Goal: Information Seeking & Learning: Compare options

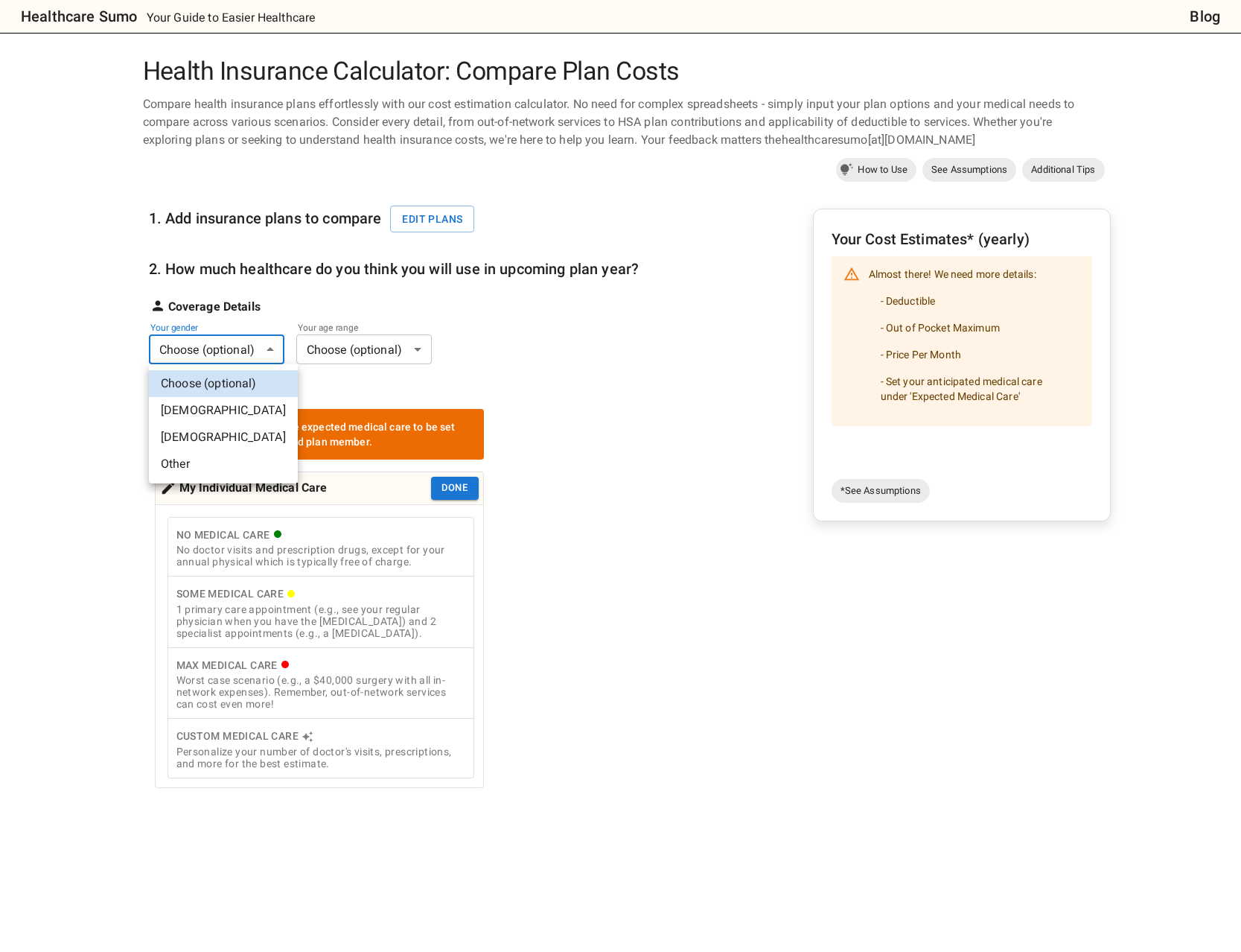
click at [215, 349] on body "Healthcare Sumo Your Guide to Easier Healthcare Blog Health Insurance Calculato…" at bounding box center [620, 698] width 1241 height 1397
click at [211, 408] on li "Male" at bounding box center [223, 410] width 149 height 27
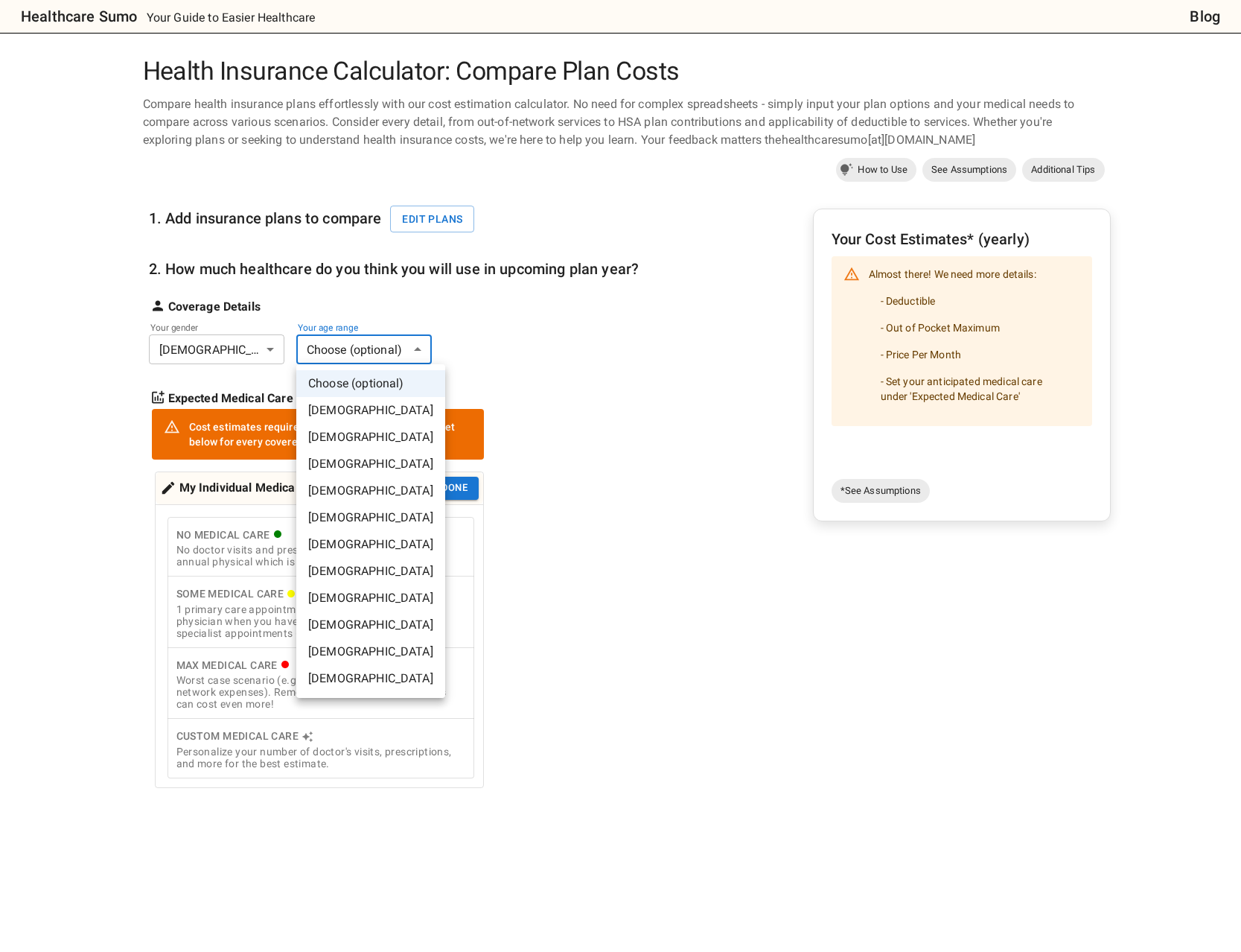
click at [355, 355] on body "Healthcare Sumo Your Guide to Easier Healthcare Blog Health Insurance Calculato…" at bounding box center [620, 698] width 1241 height 1397
click at [365, 567] on li "45-50 years old" at bounding box center [370, 571] width 149 height 27
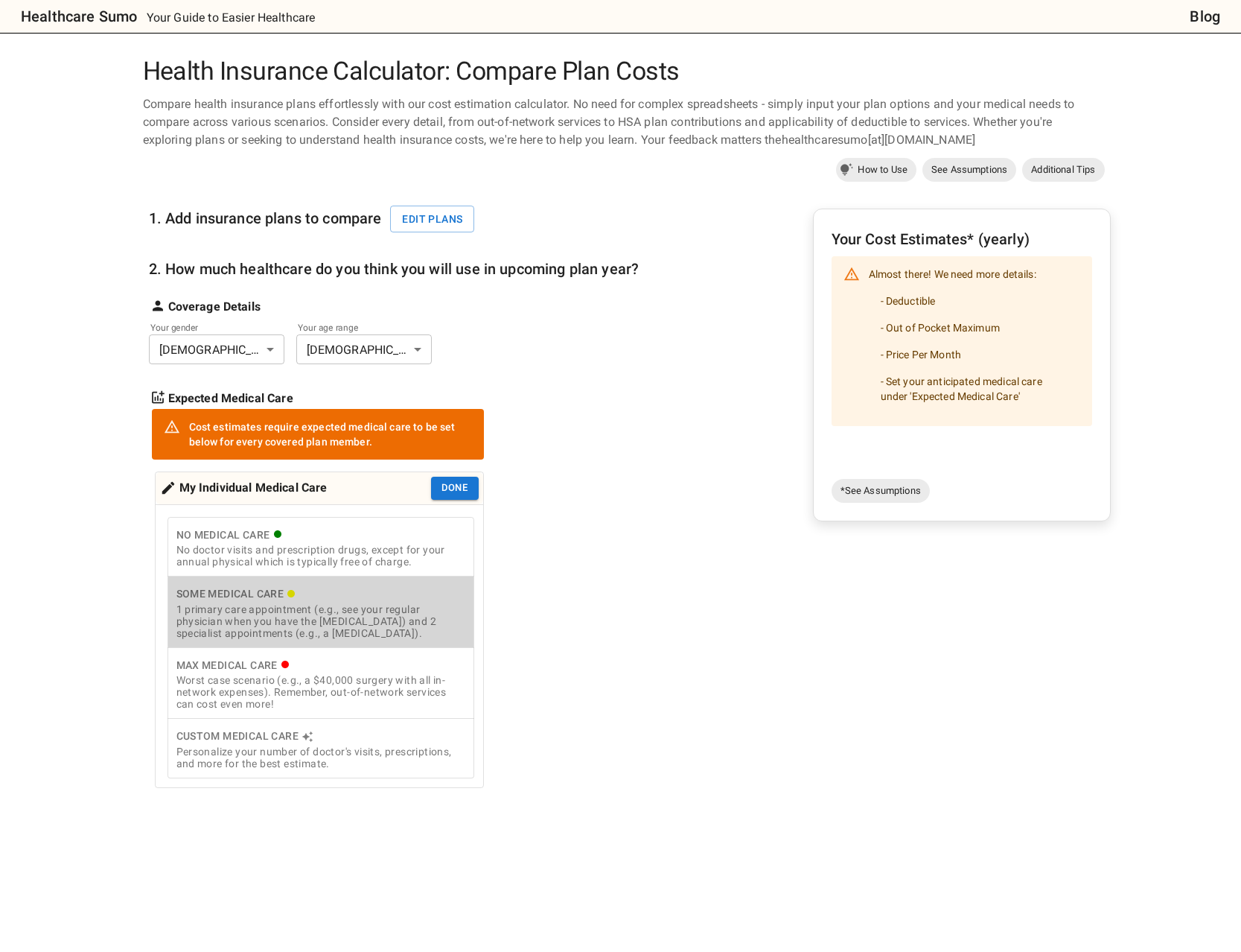
click at [228, 625] on div "1 primary care appointment (e.g., see your regular physician when you have the …" at bounding box center [321, 621] width 288 height 35
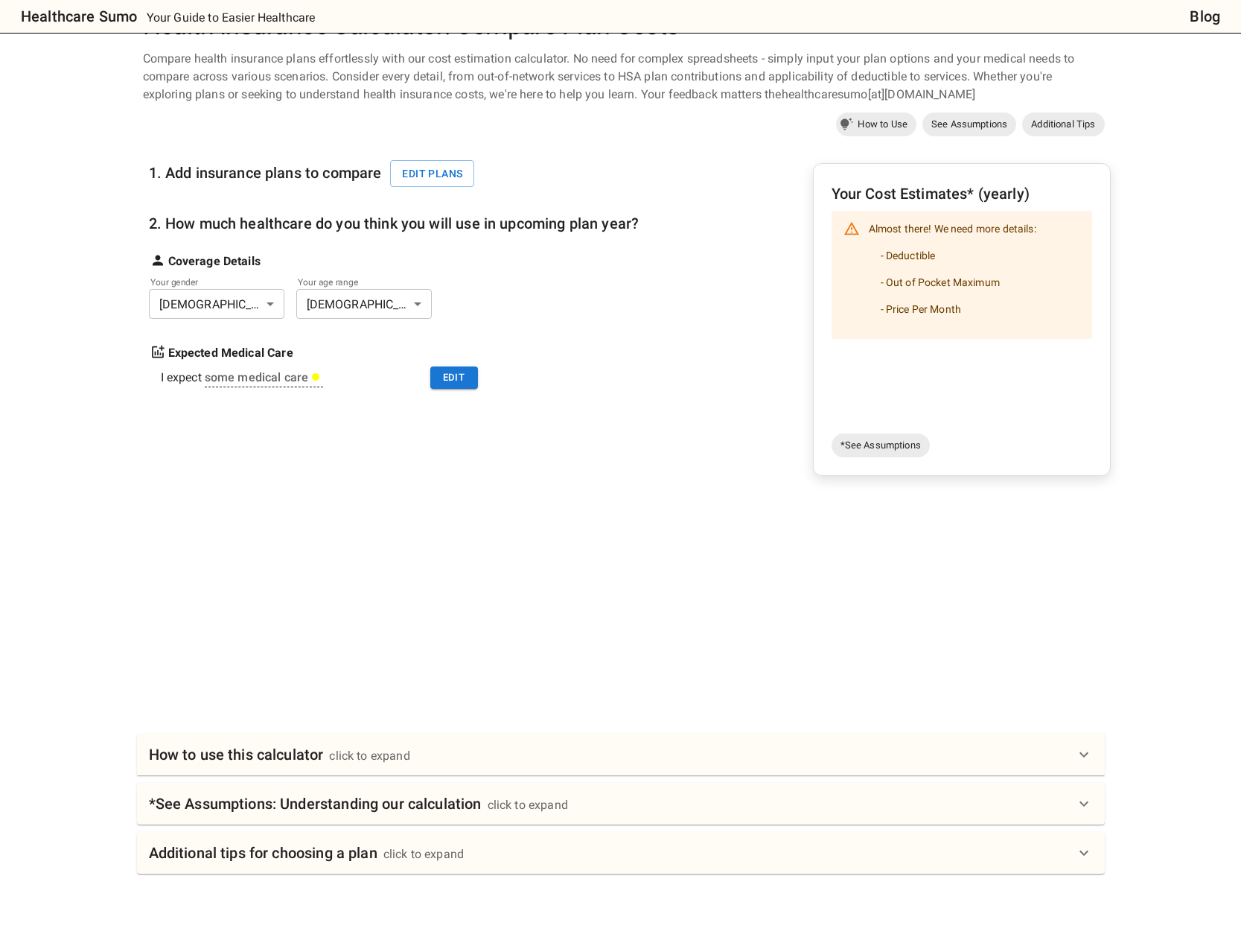
scroll to position [76, 0]
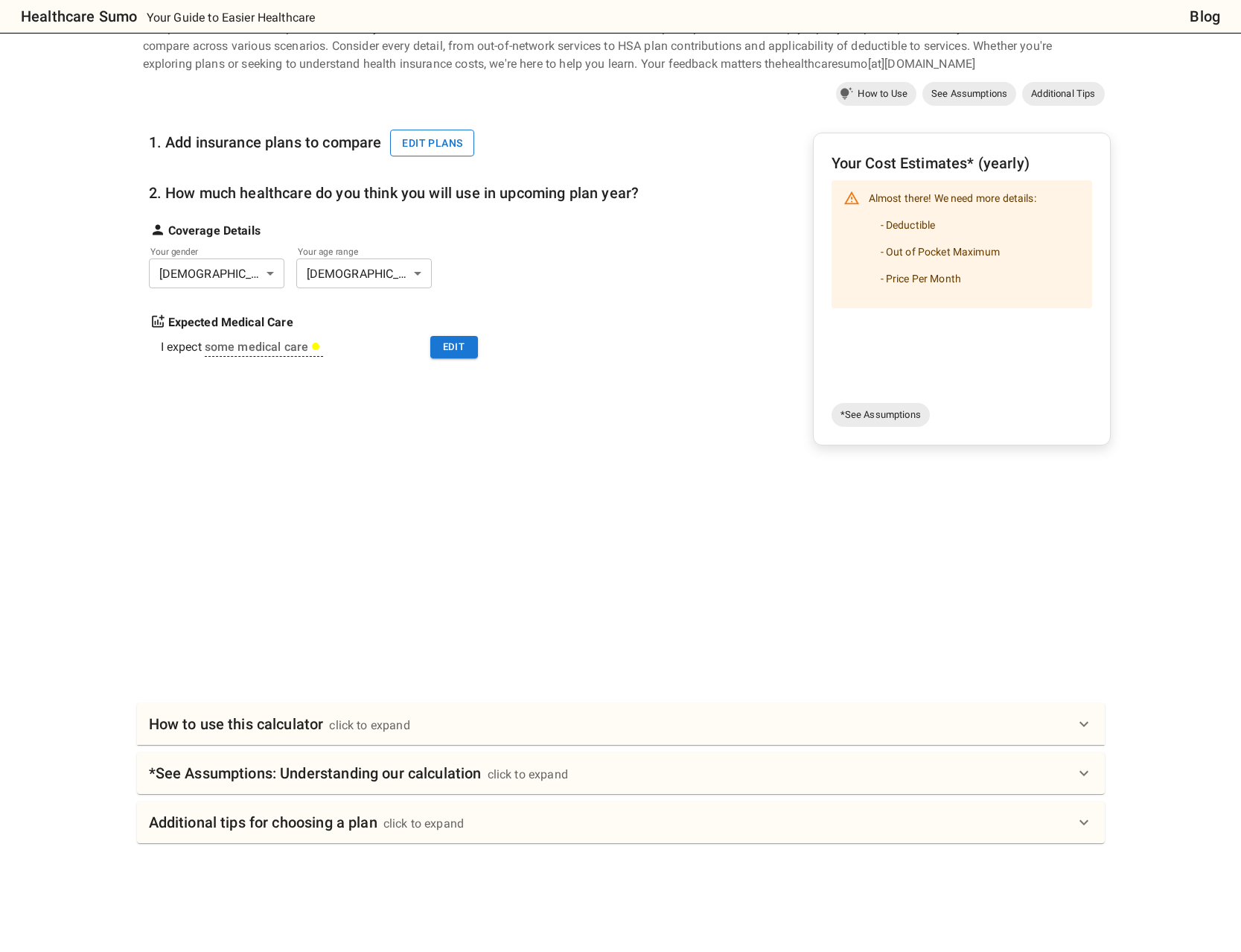
click at [413, 143] on button "Edit plans" at bounding box center [432, 143] width 84 height 28
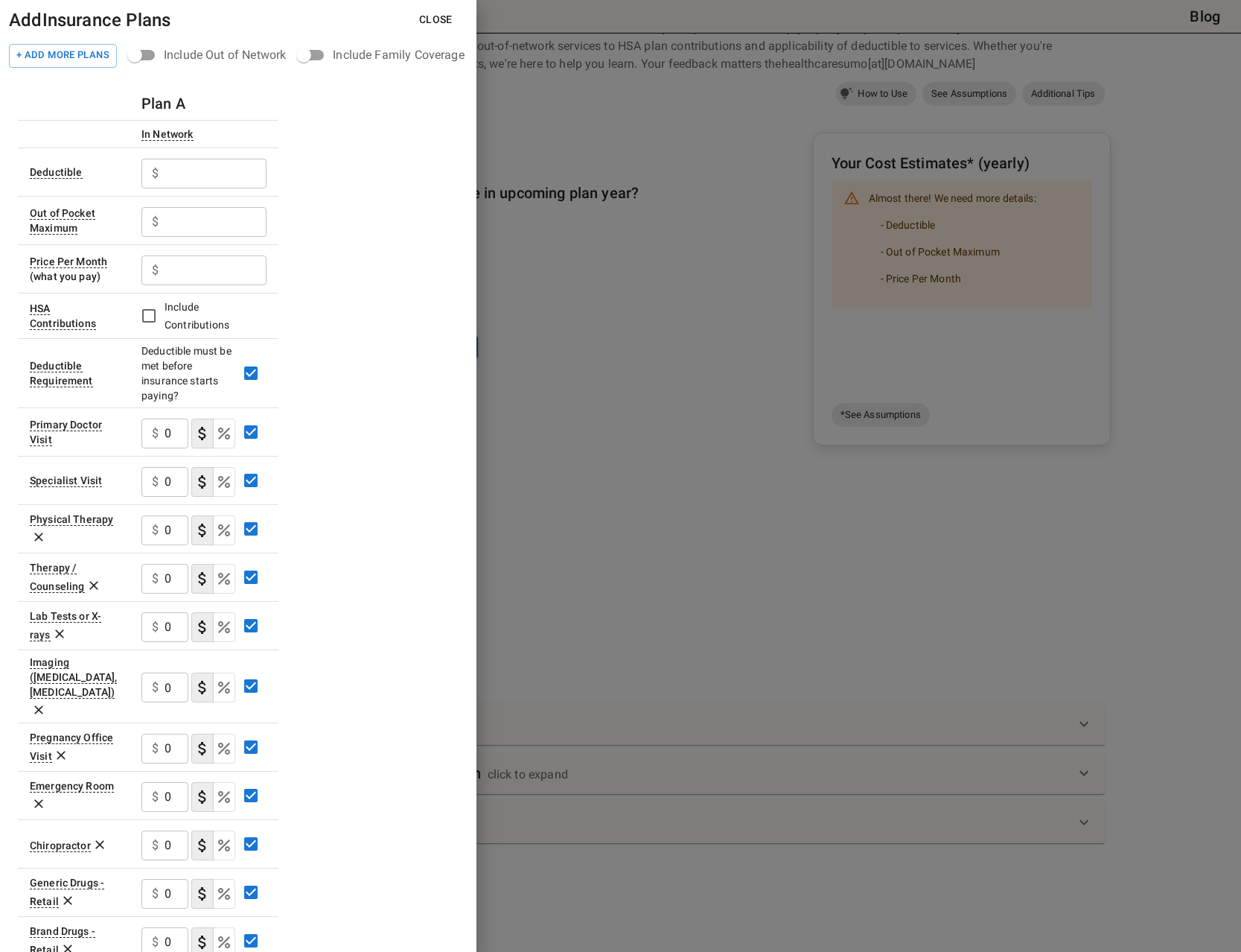
click at [182, 174] on input "text" at bounding box center [215, 174] width 102 height 30
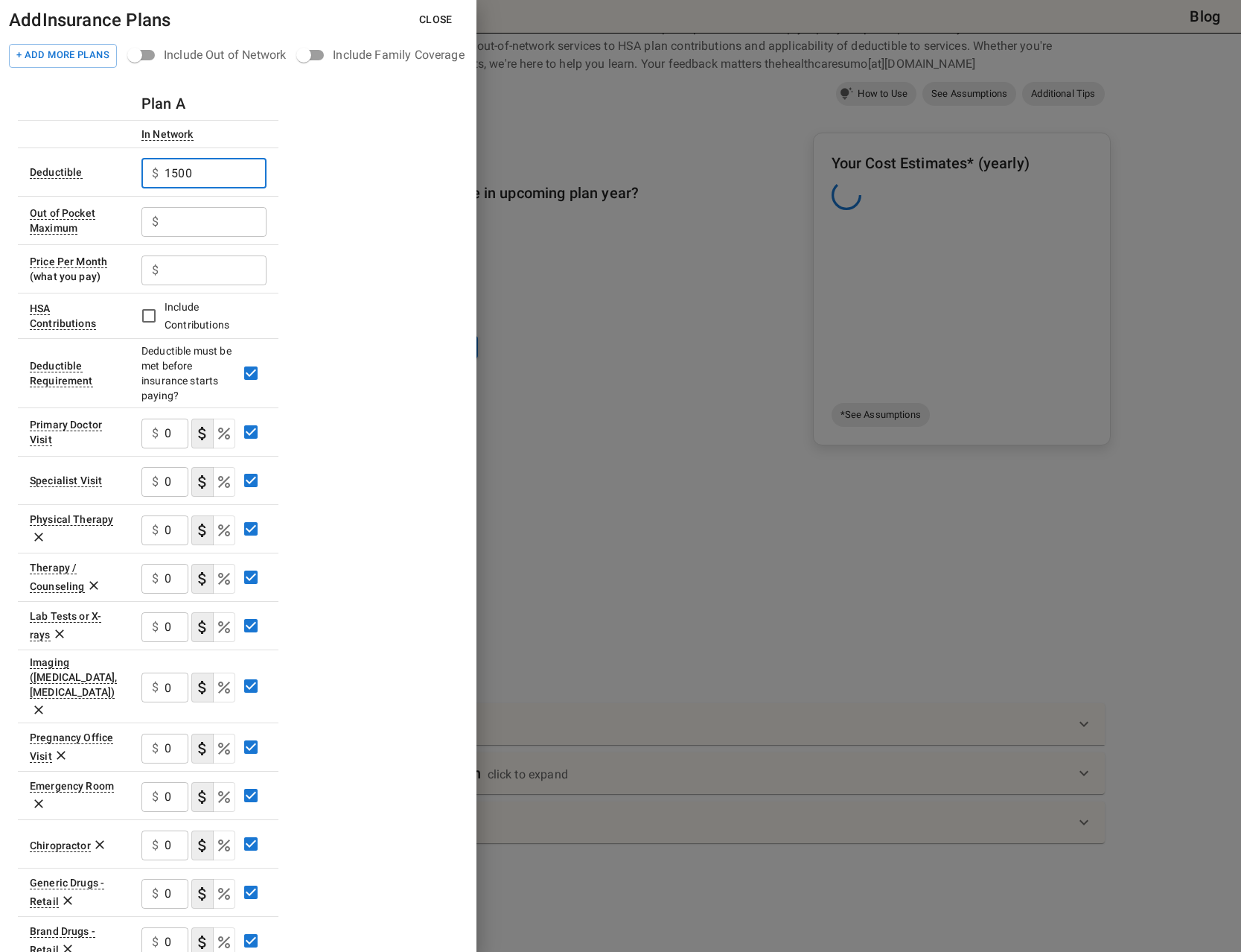
type input "1500"
type input "4000"
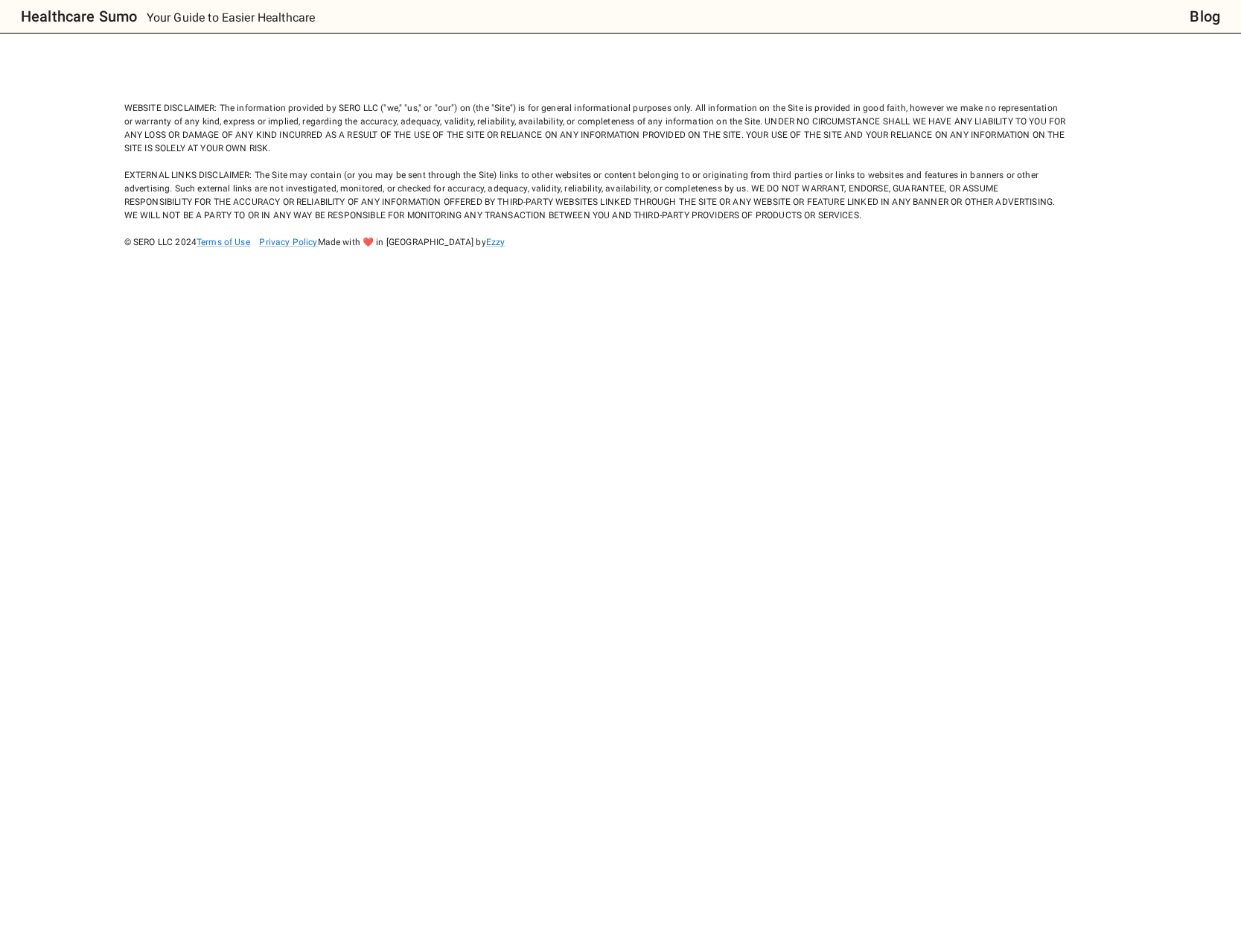
scroll to position [0, 0]
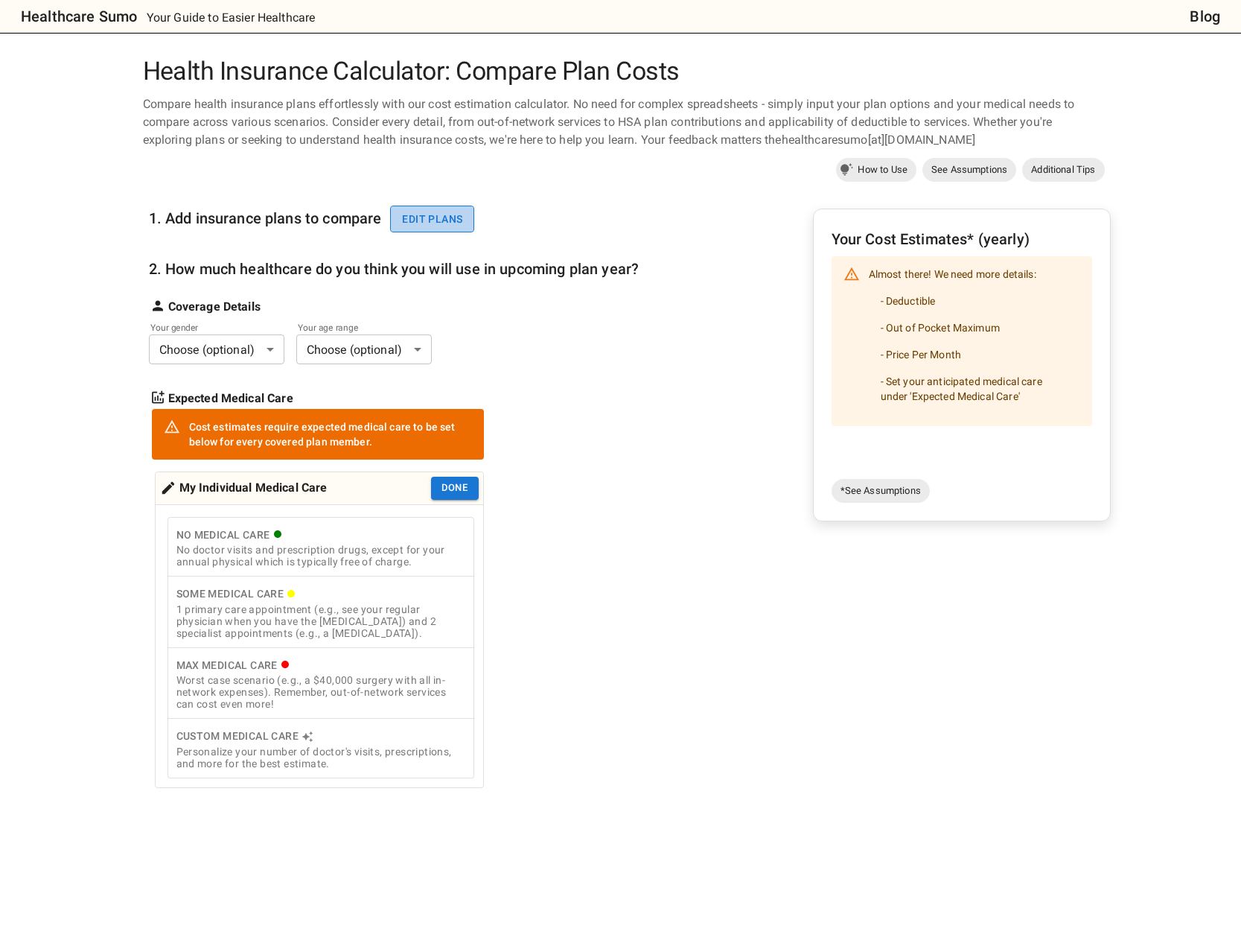
click at [447, 210] on button "Edit plans" at bounding box center [432, 219] width 84 height 28
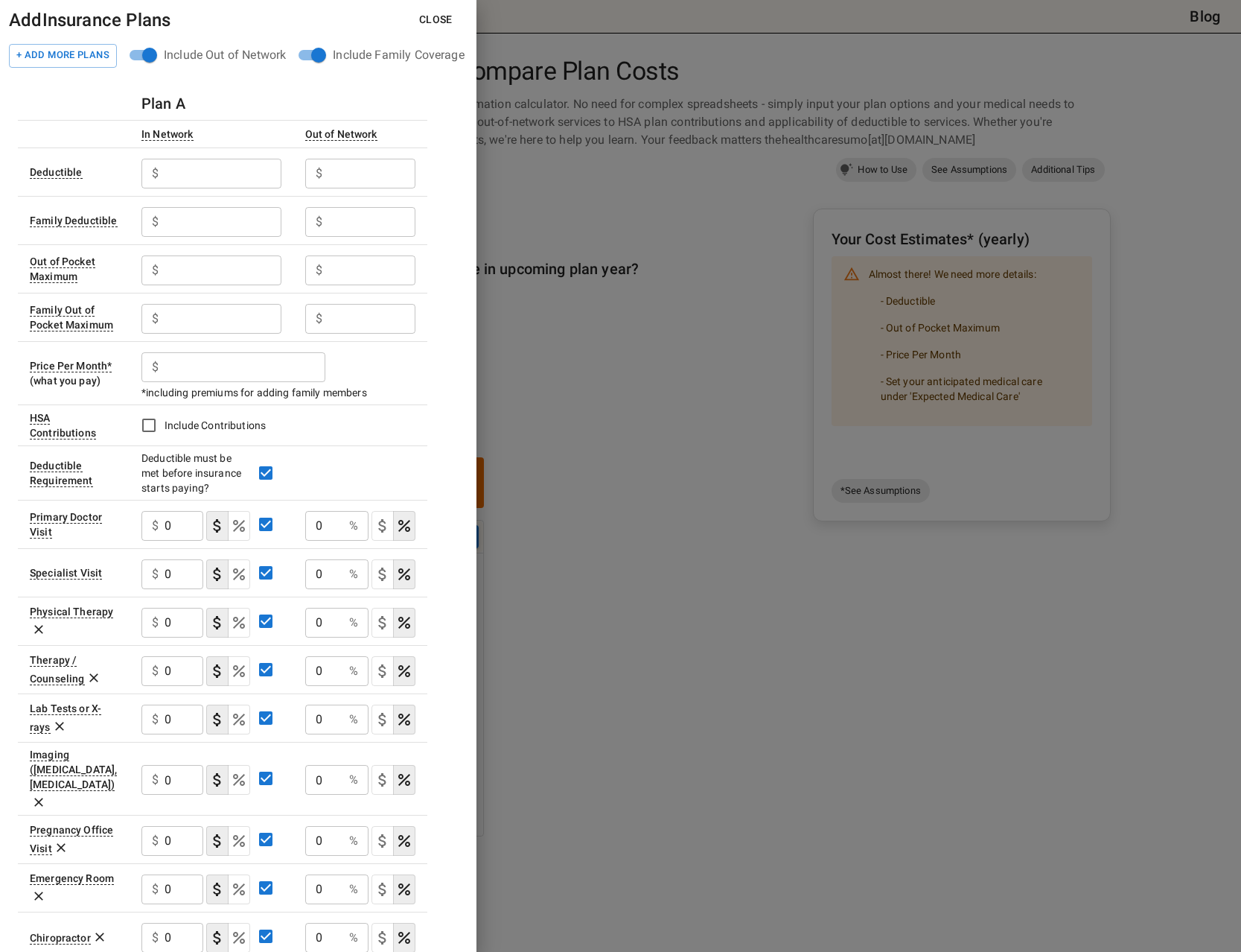
click at [207, 170] on input "text" at bounding box center [222, 174] width 116 height 30
type input "1500"
click at [222, 223] on input "text" at bounding box center [222, 221] width 116 height 30
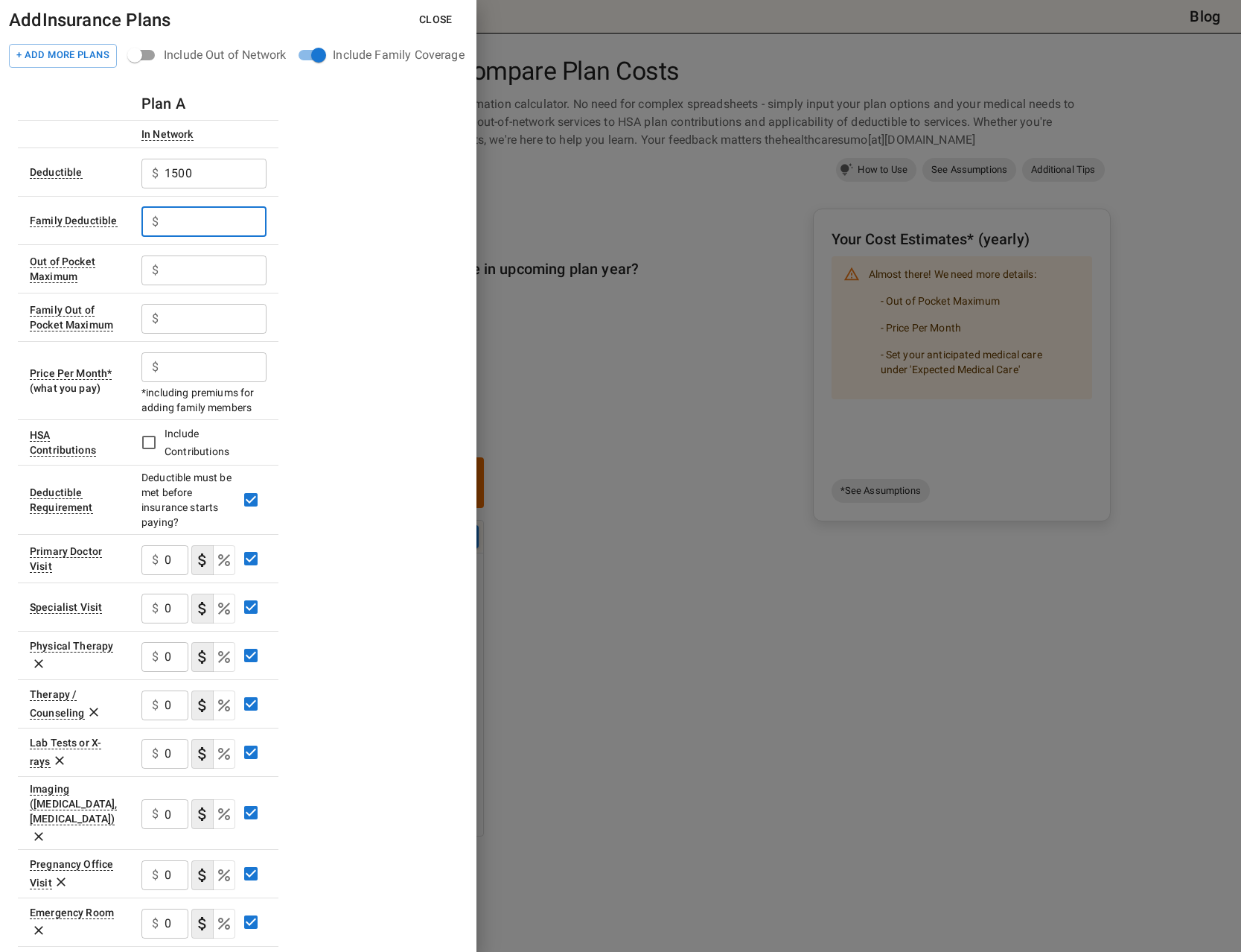
click at [215, 228] on input "text" at bounding box center [215, 221] width 102 height 30
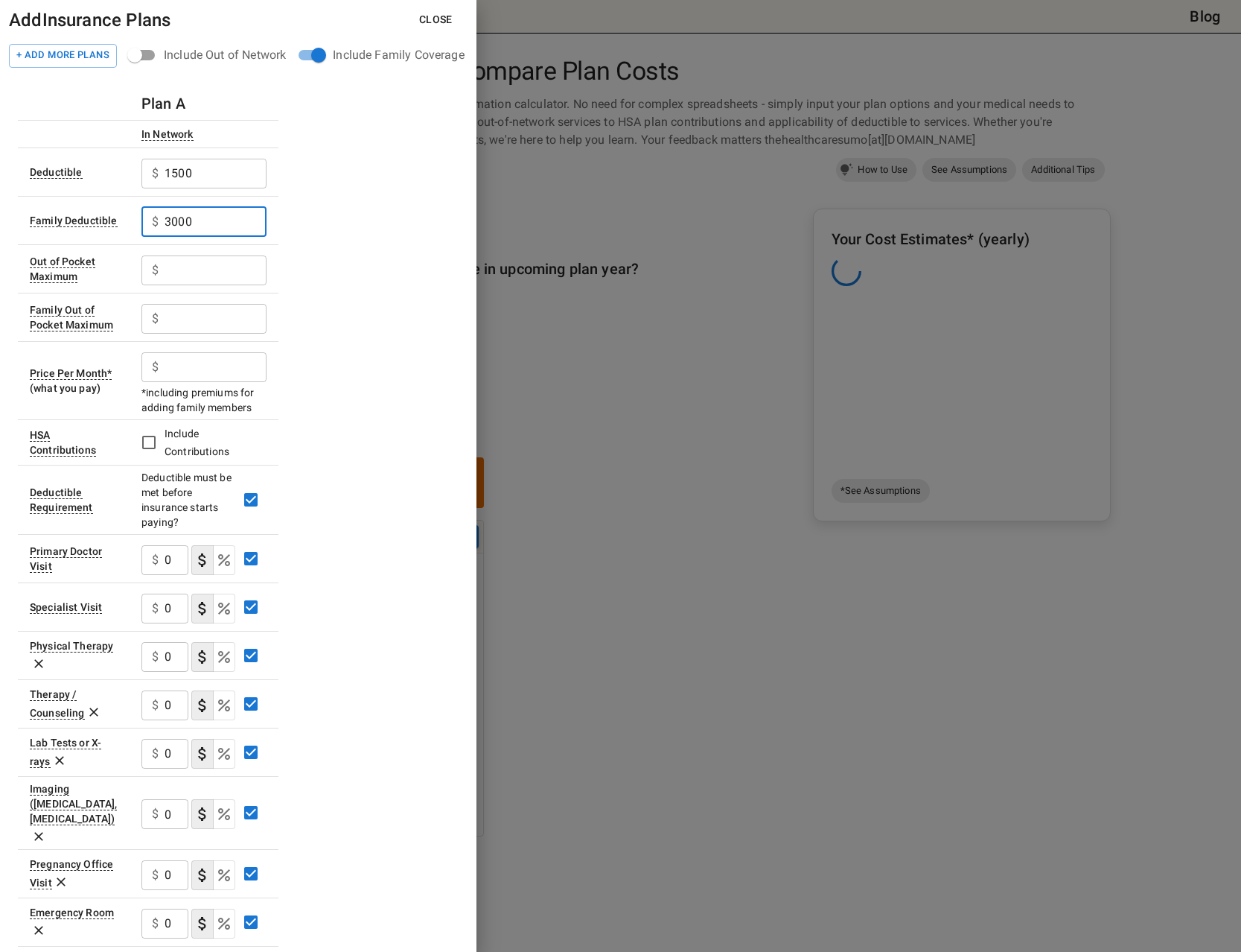
type input "3000"
click at [207, 263] on input "text" at bounding box center [215, 270] width 102 height 30
type input "4000"
click at [247, 323] on input "text" at bounding box center [215, 319] width 102 height 30
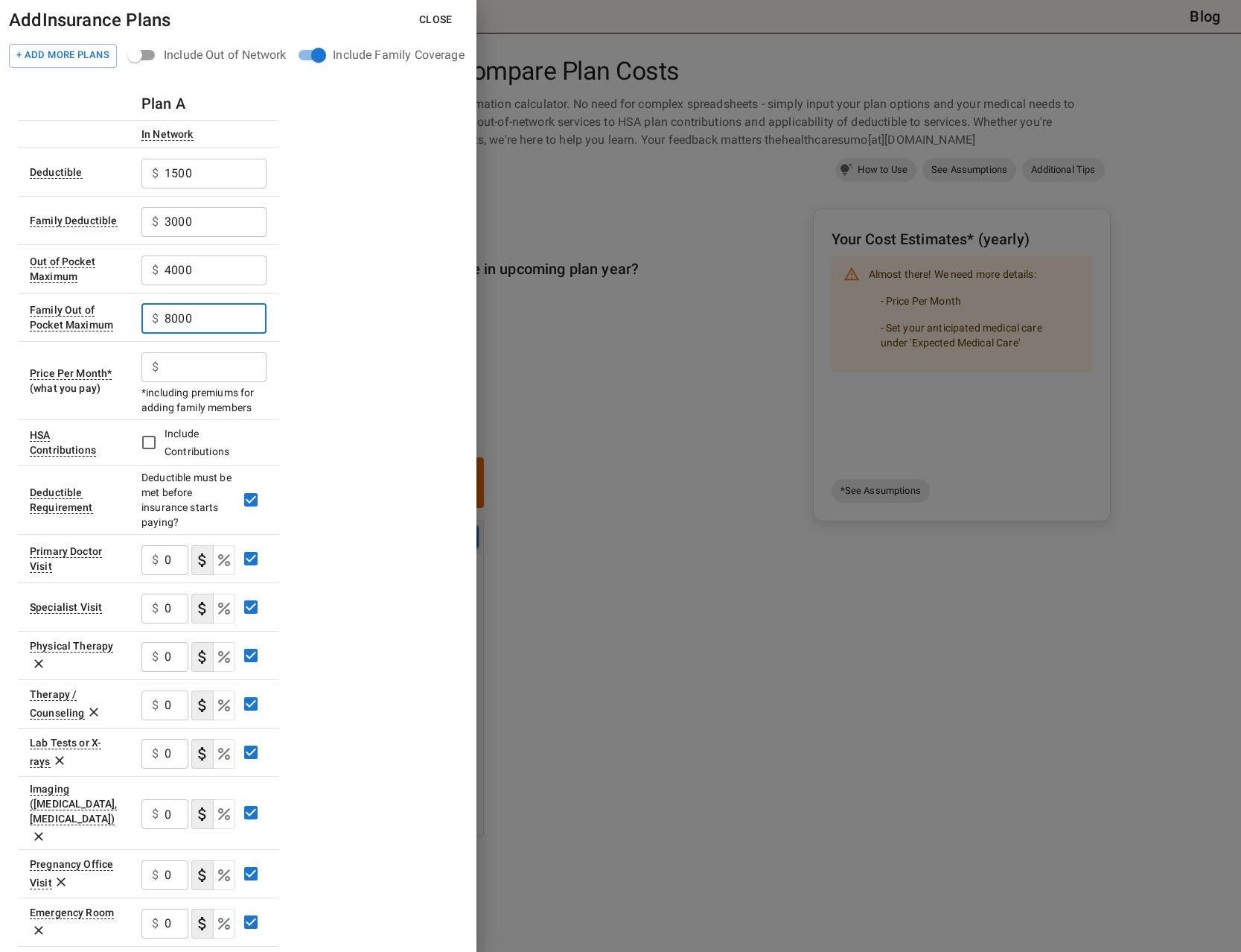
type input "8000"
click at [193, 371] on input "text" at bounding box center [215, 367] width 102 height 30
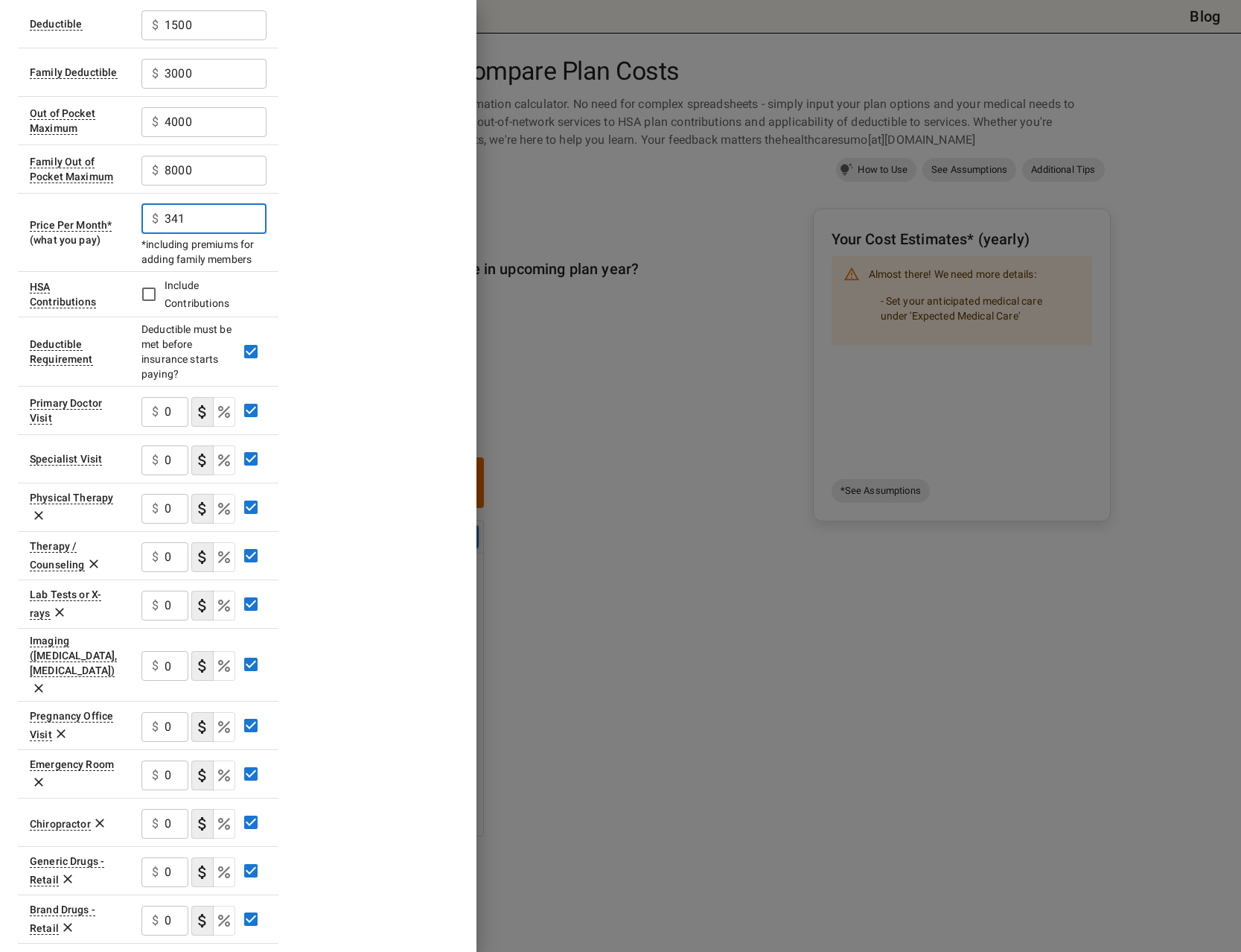
scroll to position [170, 0]
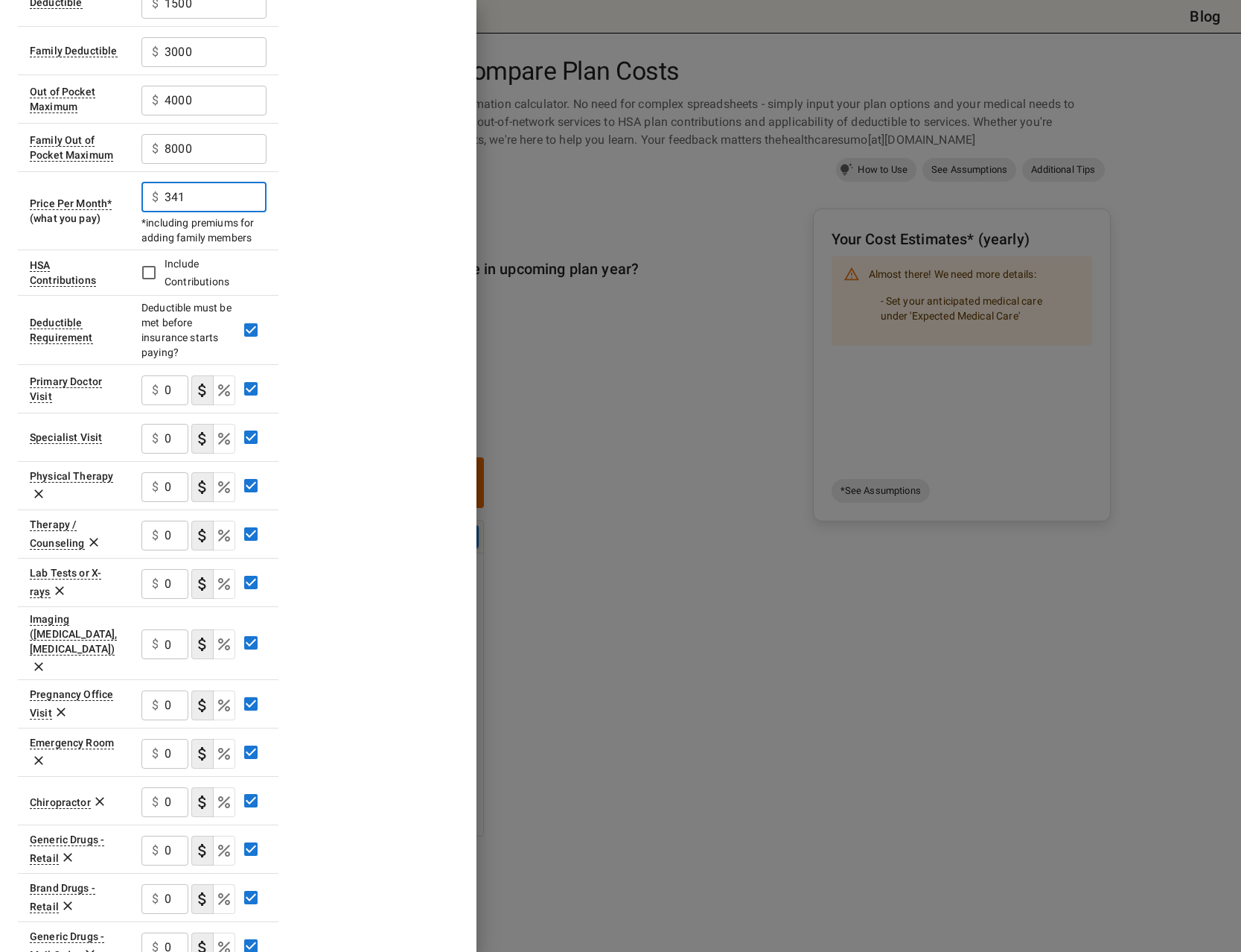
type input "341"
click at [176, 386] on input "0" at bounding box center [176, 390] width 24 height 30
drag, startPoint x: 177, startPoint y: 387, endPoint x: 117, endPoint y: 390, distance: 60.1
click at [164, 390] on input "0" at bounding box center [176, 390] width 24 height 30
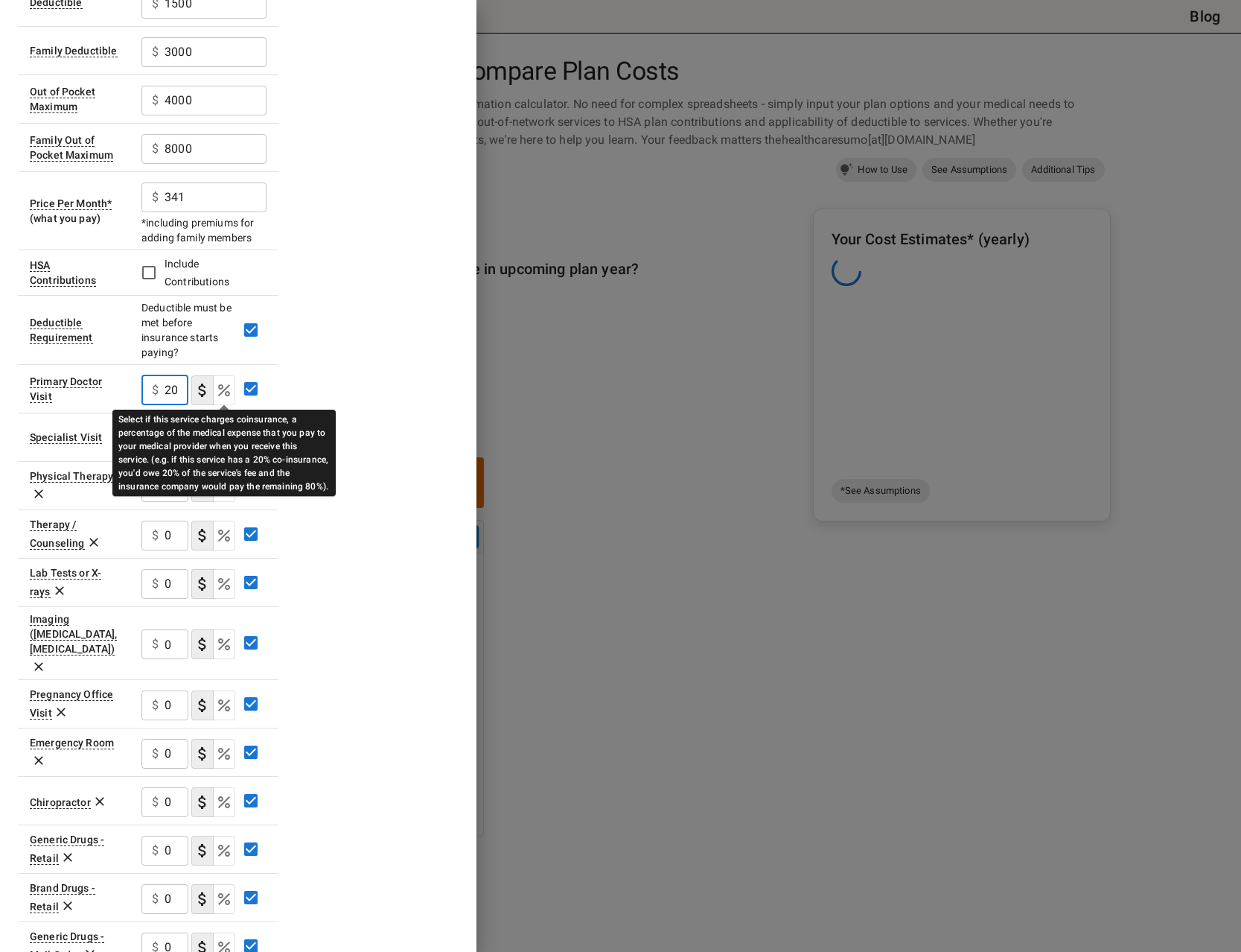
type input "20"
click at [222, 385] on icon "Select if this service charges coinsurance, a percentage of the medical expense…" at bounding box center [224, 390] width 12 height 12
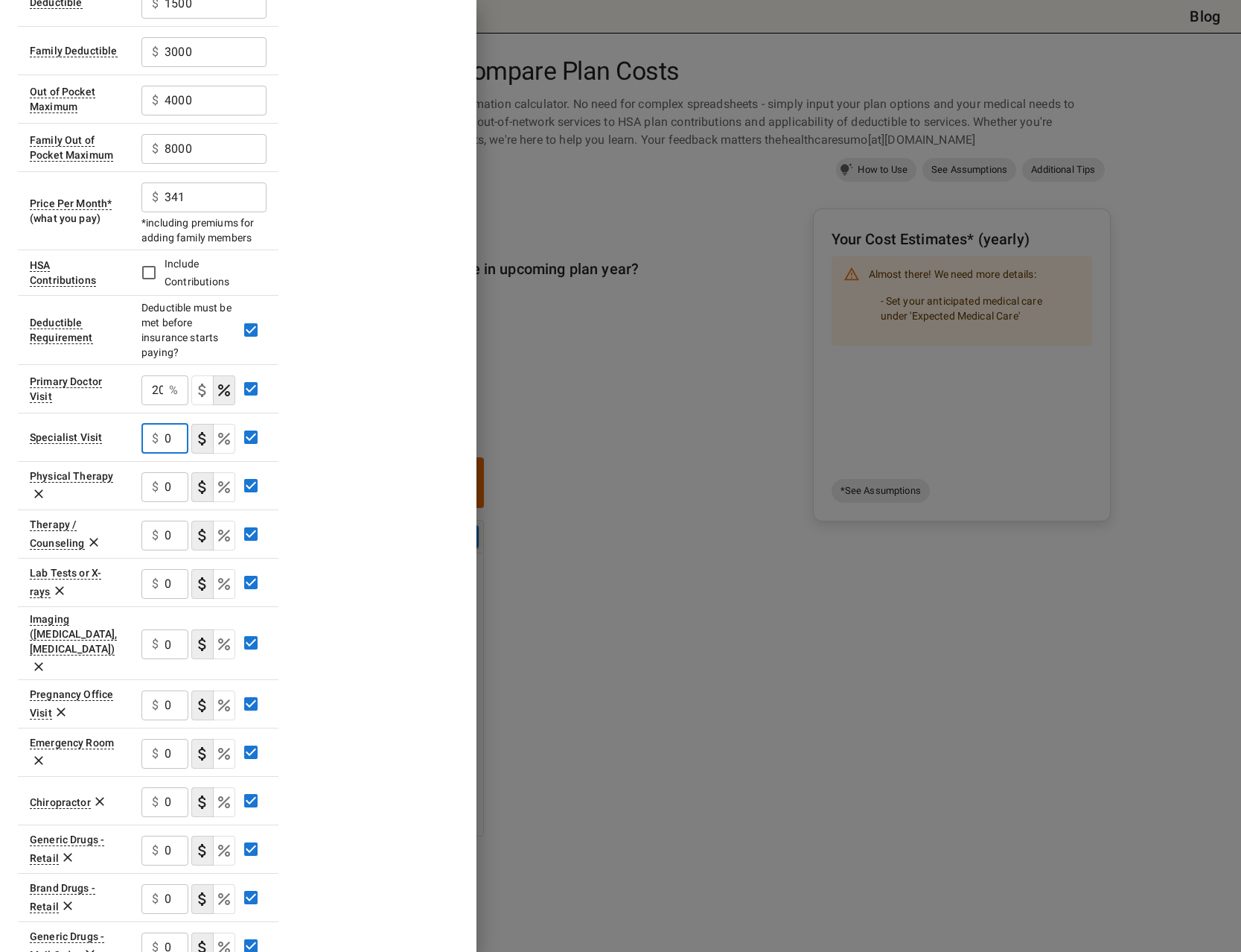
drag, startPoint x: 176, startPoint y: 434, endPoint x: 148, endPoint y: 437, distance: 28.2
click at [164, 437] on input "0" at bounding box center [176, 438] width 24 height 30
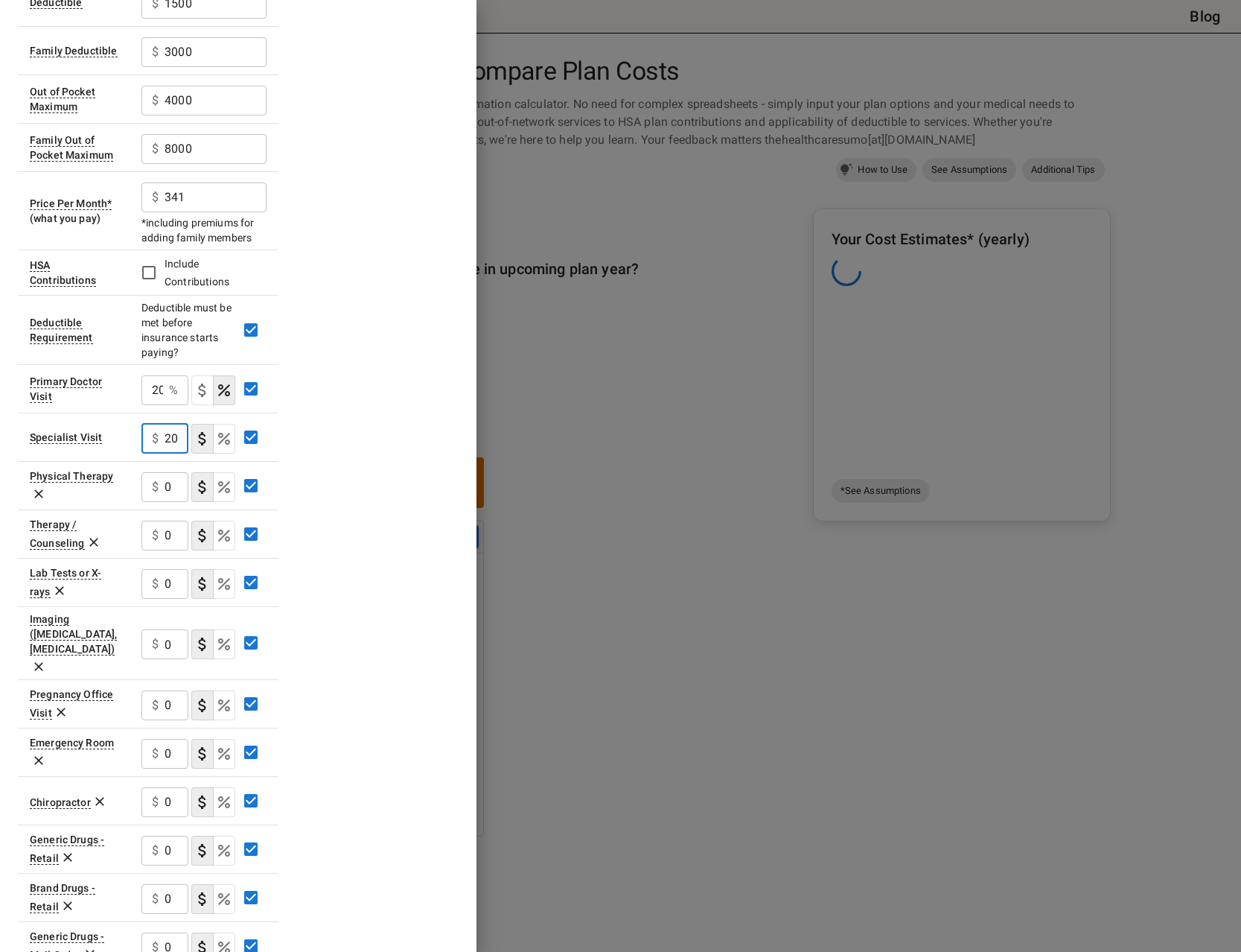
type input "20"
click at [226, 436] on icon "Select if this service charges coinsurance, a percentage of the medical expense…" at bounding box center [224, 438] width 12 height 12
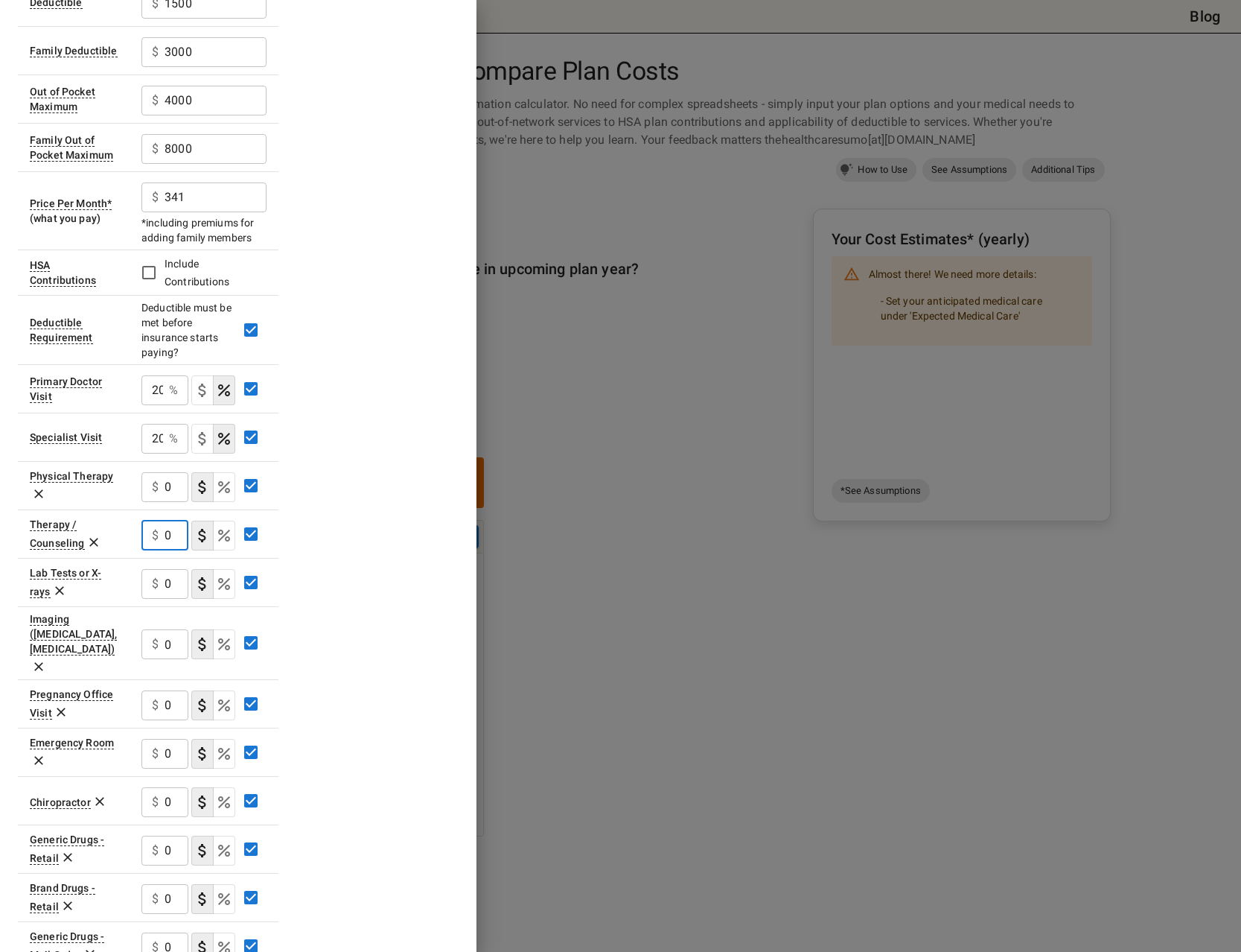
drag, startPoint x: 176, startPoint y: 534, endPoint x: 140, endPoint y: 535, distance: 36.0
click at [164, 535] on input "0" at bounding box center [176, 535] width 24 height 30
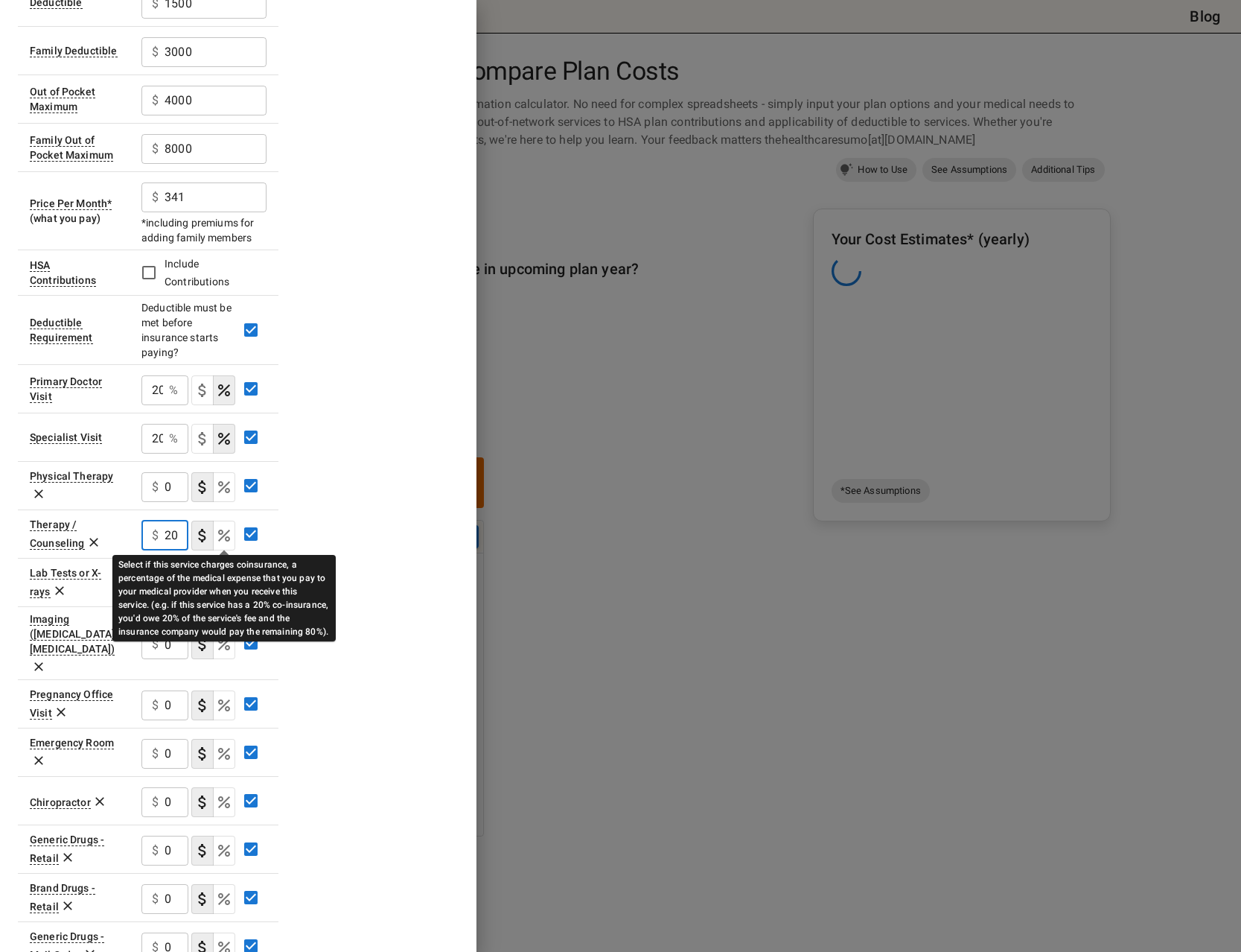
type input "20"
click at [221, 535] on icon "Select if this service charges coinsurance, a percentage of the medical expense…" at bounding box center [224, 535] width 18 height 18
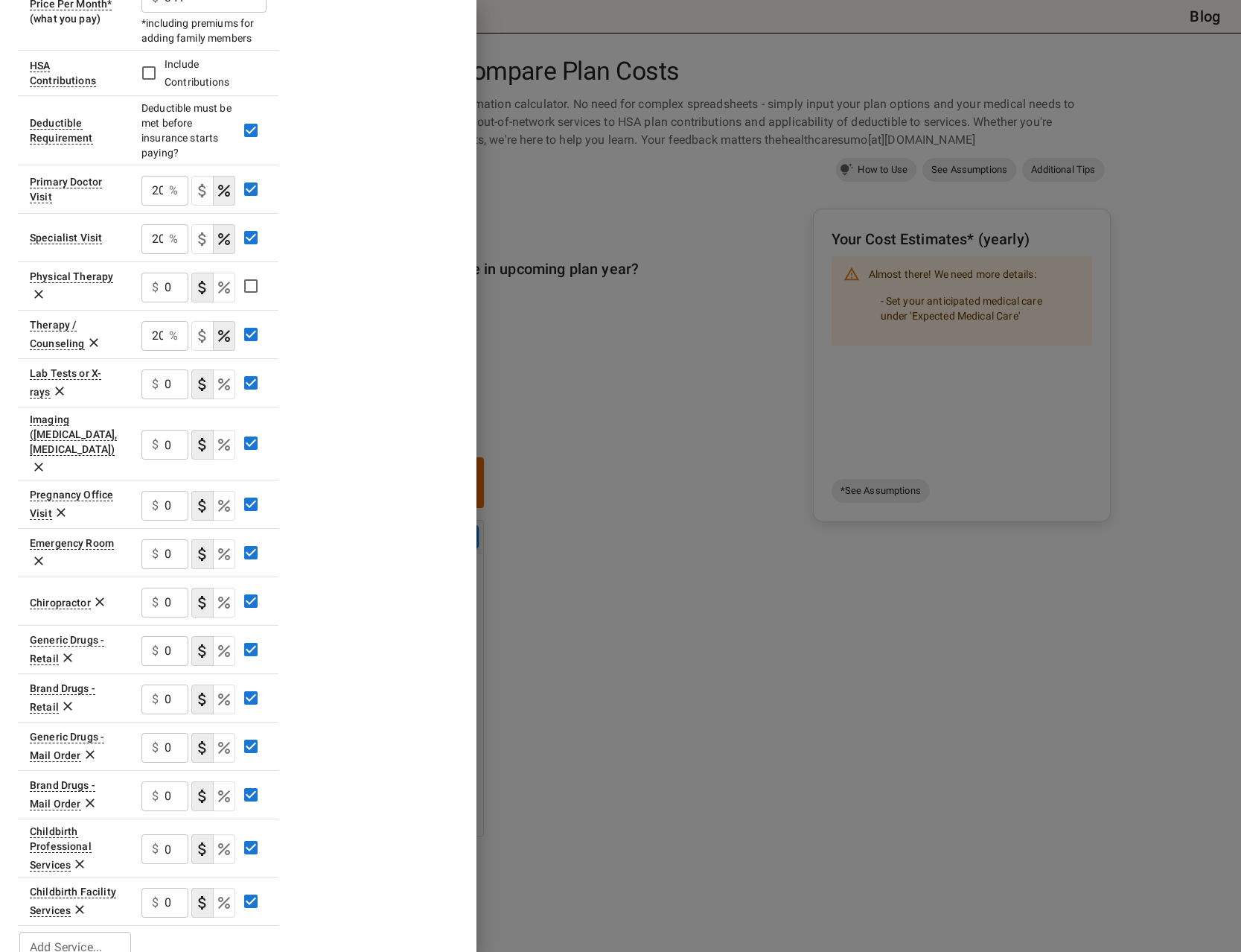
scroll to position [375, 0]
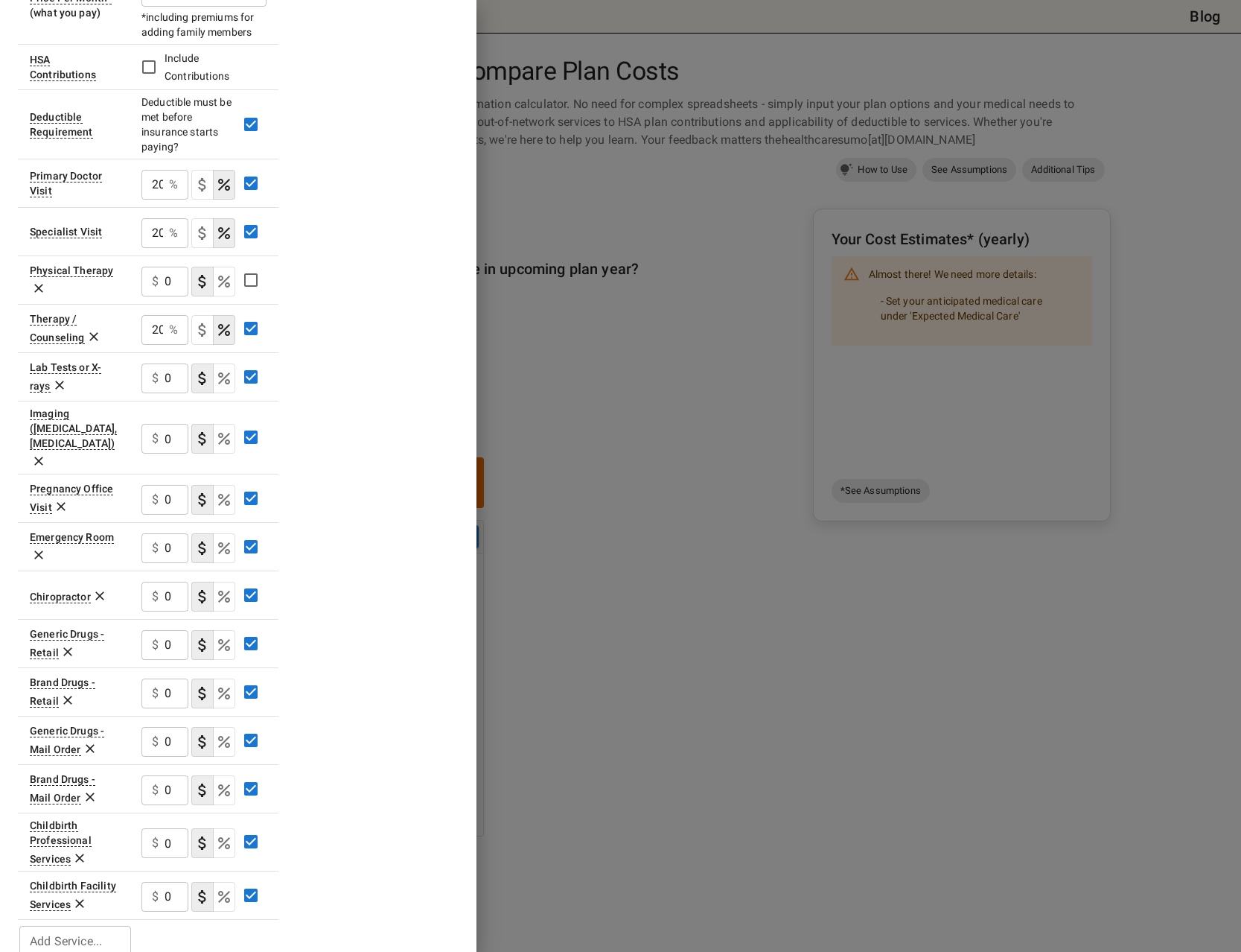
click at [78, 896] on icon at bounding box center [79, 903] width 15 height 15
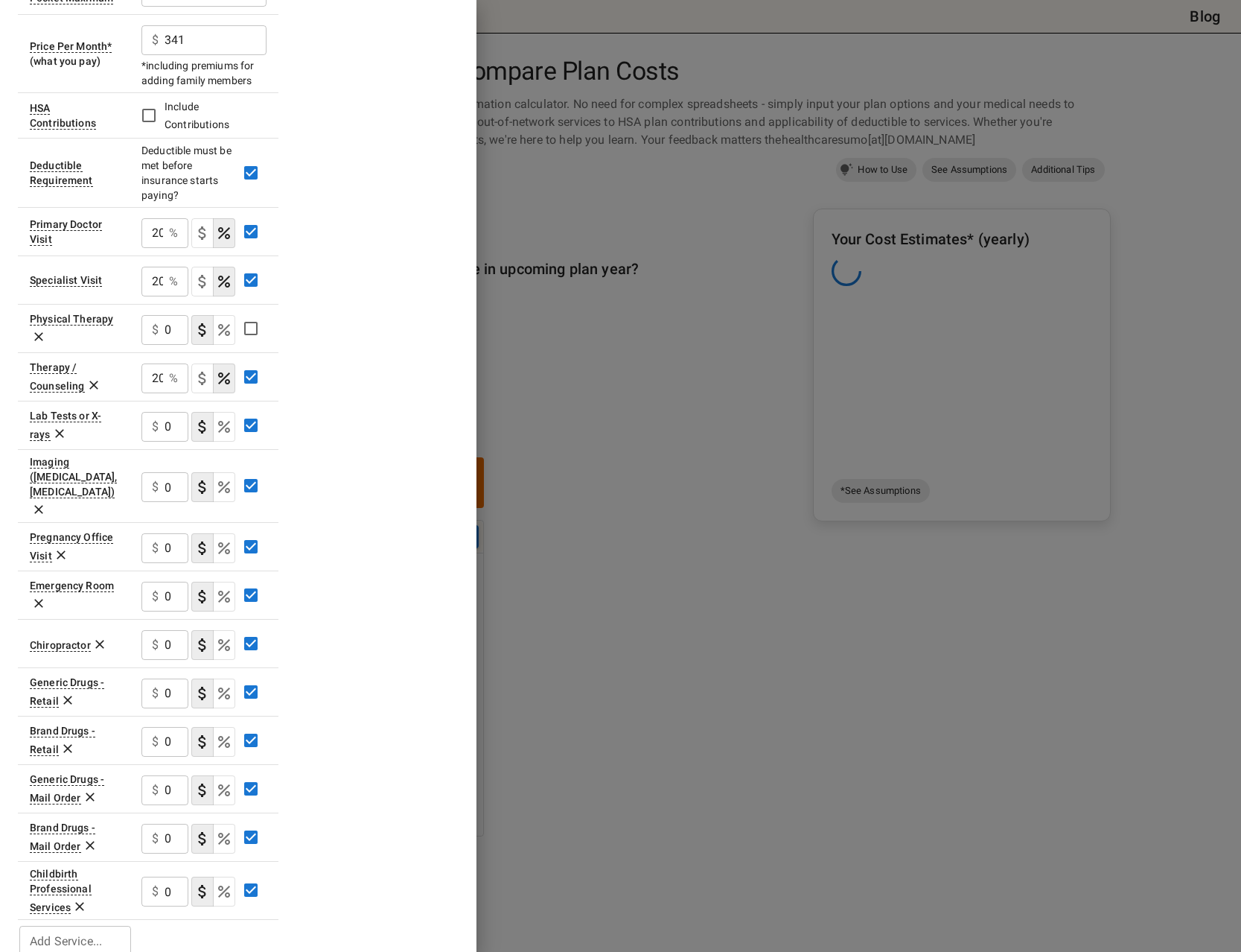
click at [79, 899] on icon at bounding box center [79, 906] width 15 height 15
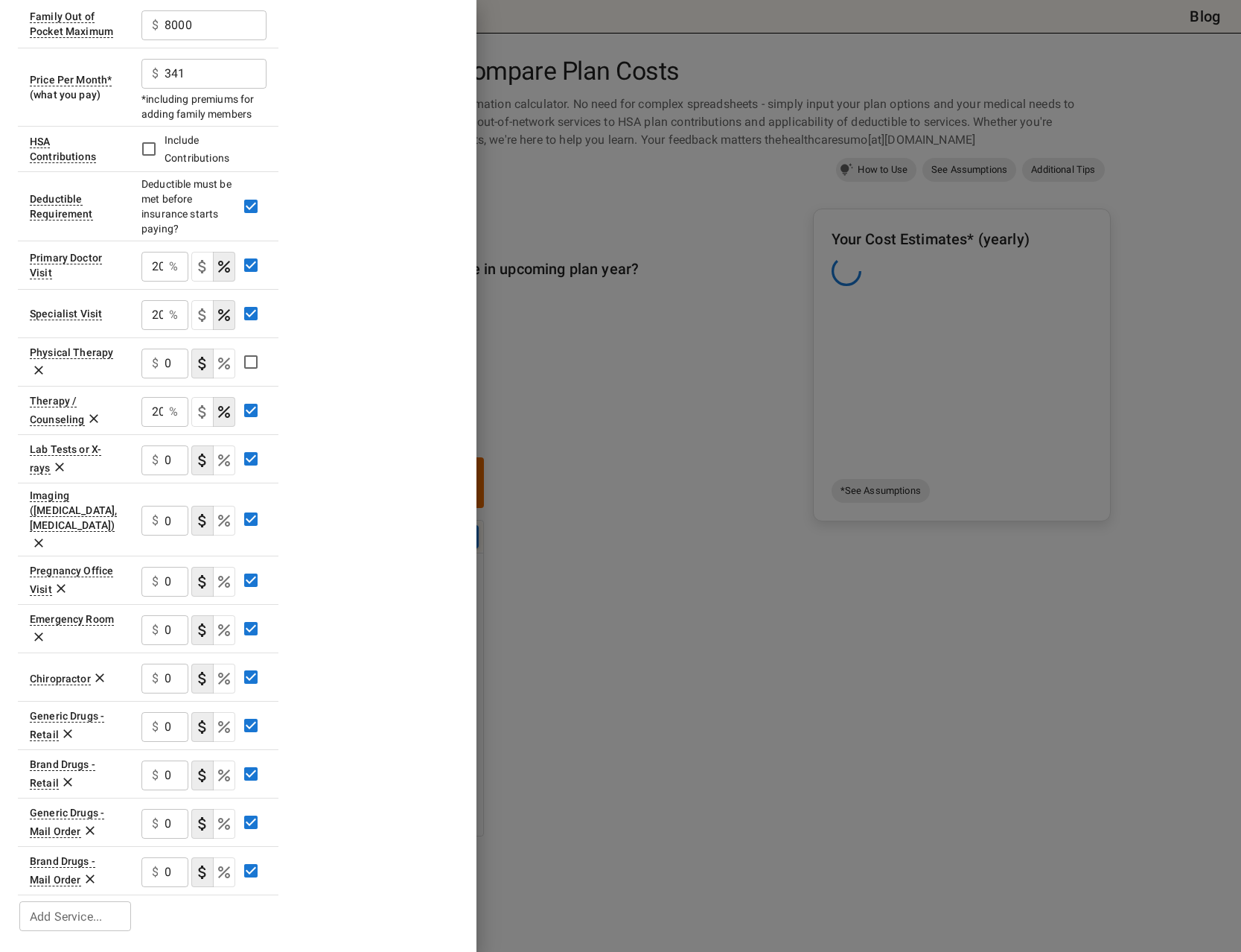
scroll to position [268, 0]
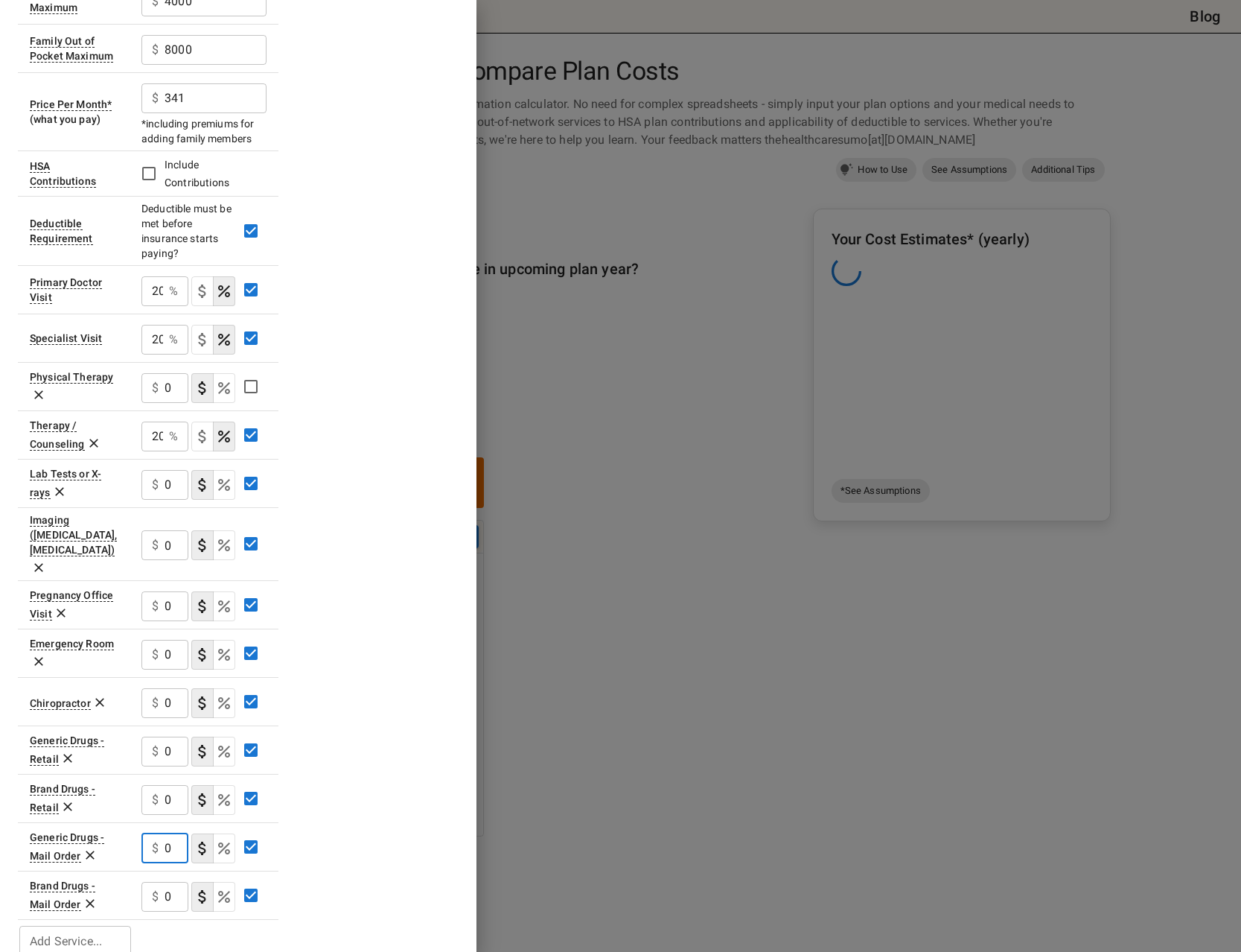
drag, startPoint x: 180, startPoint y: 821, endPoint x: 158, endPoint y: 815, distance: 22.8
click at [158, 833] on div "$ 0 ​" at bounding box center [164, 848] width 47 height 30
type input "20"
click at [234, 833] on button "coinsurance" at bounding box center [224, 848] width 22 height 30
drag, startPoint x: 184, startPoint y: 870, endPoint x: 160, endPoint y: 871, distance: 24.0
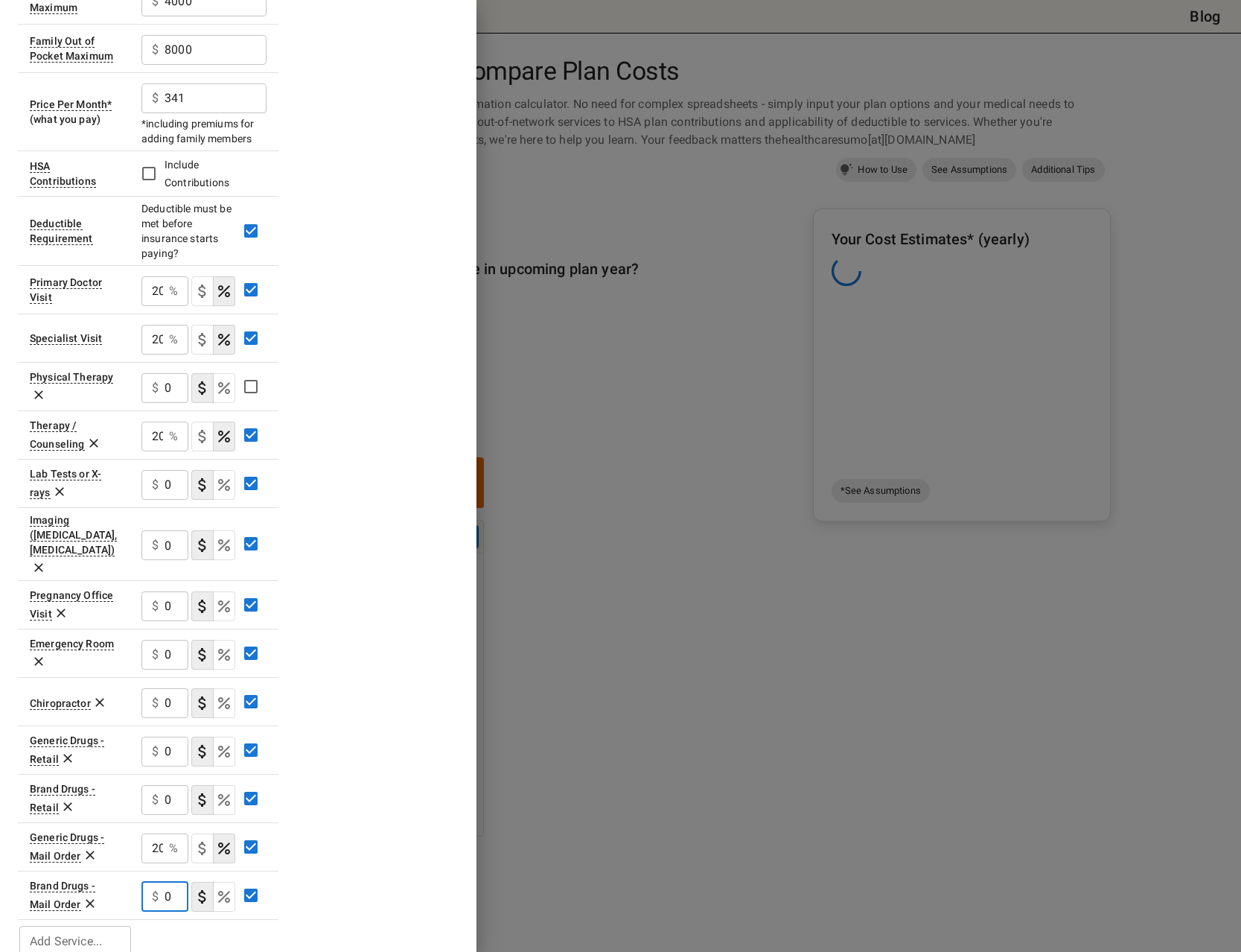
click at [160, 882] on div "$ 0 ​" at bounding box center [164, 896] width 47 height 30
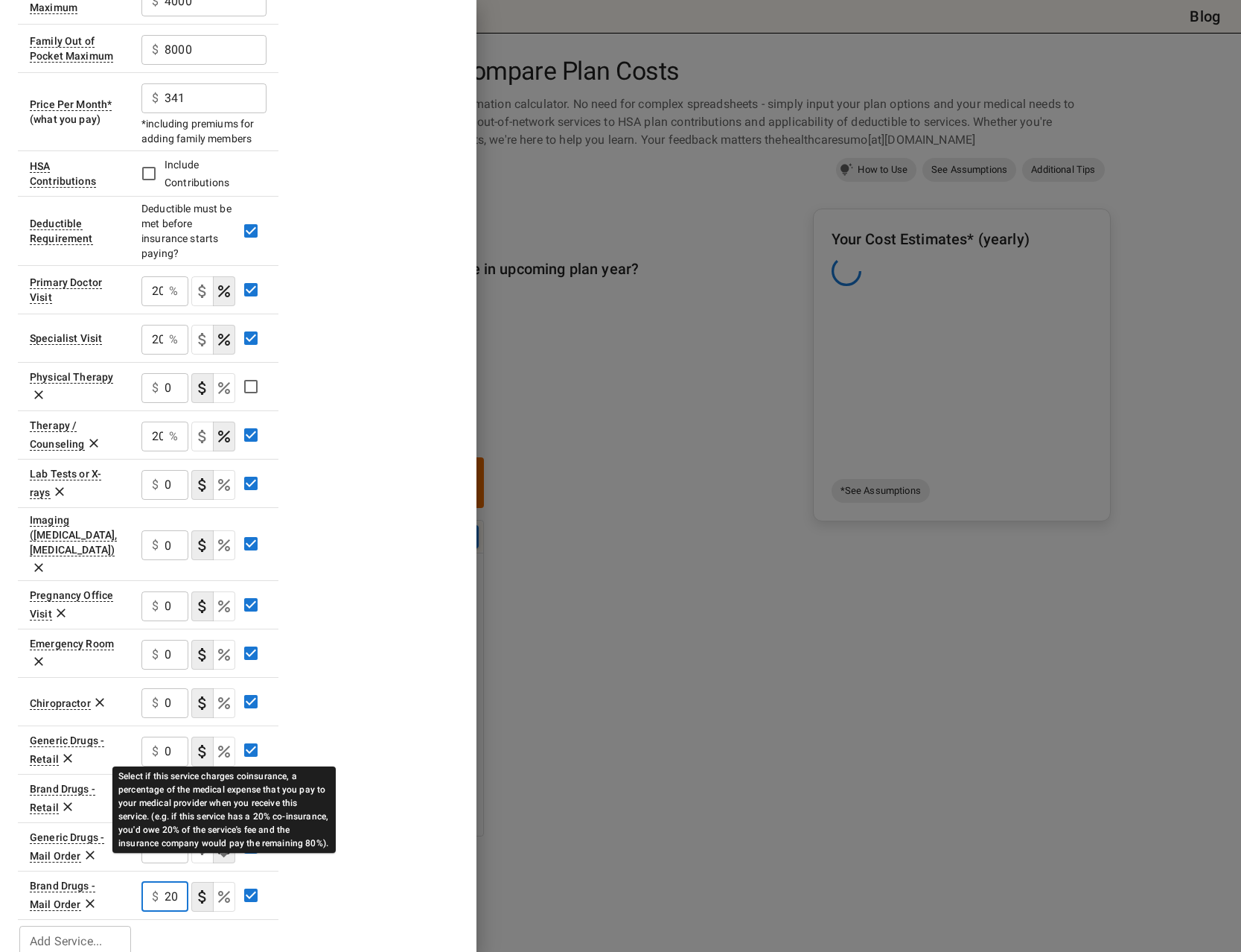
type input "20"
click at [224, 887] on icon "Select if this service charges coinsurance, a percentage of the medical expense…" at bounding box center [224, 896] width 18 height 18
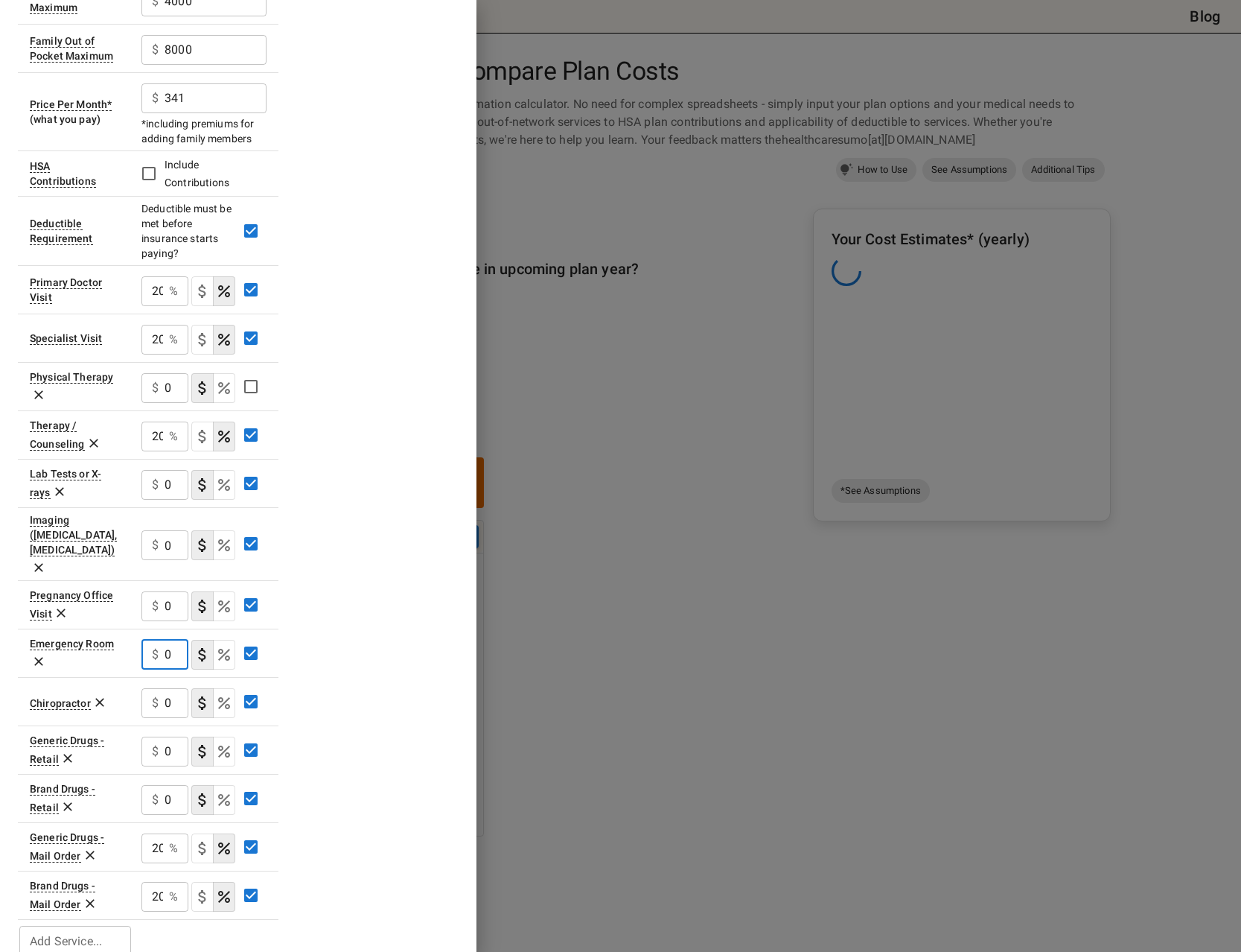
drag, startPoint x: 171, startPoint y: 631, endPoint x: 159, endPoint y: 636, distance: 13.0
click at [164, 640] on input "0" at bounding box center [176, 654] width 24 height 30
type input "20"
click at [227, 646] on icon "Select if this service charges coinsurance, a percentage of the medical expense…" at bounding box center [224, 654] width 18 height 18
click at [62, 606] on icon at bounding box center [60, 613] width 15 height 15
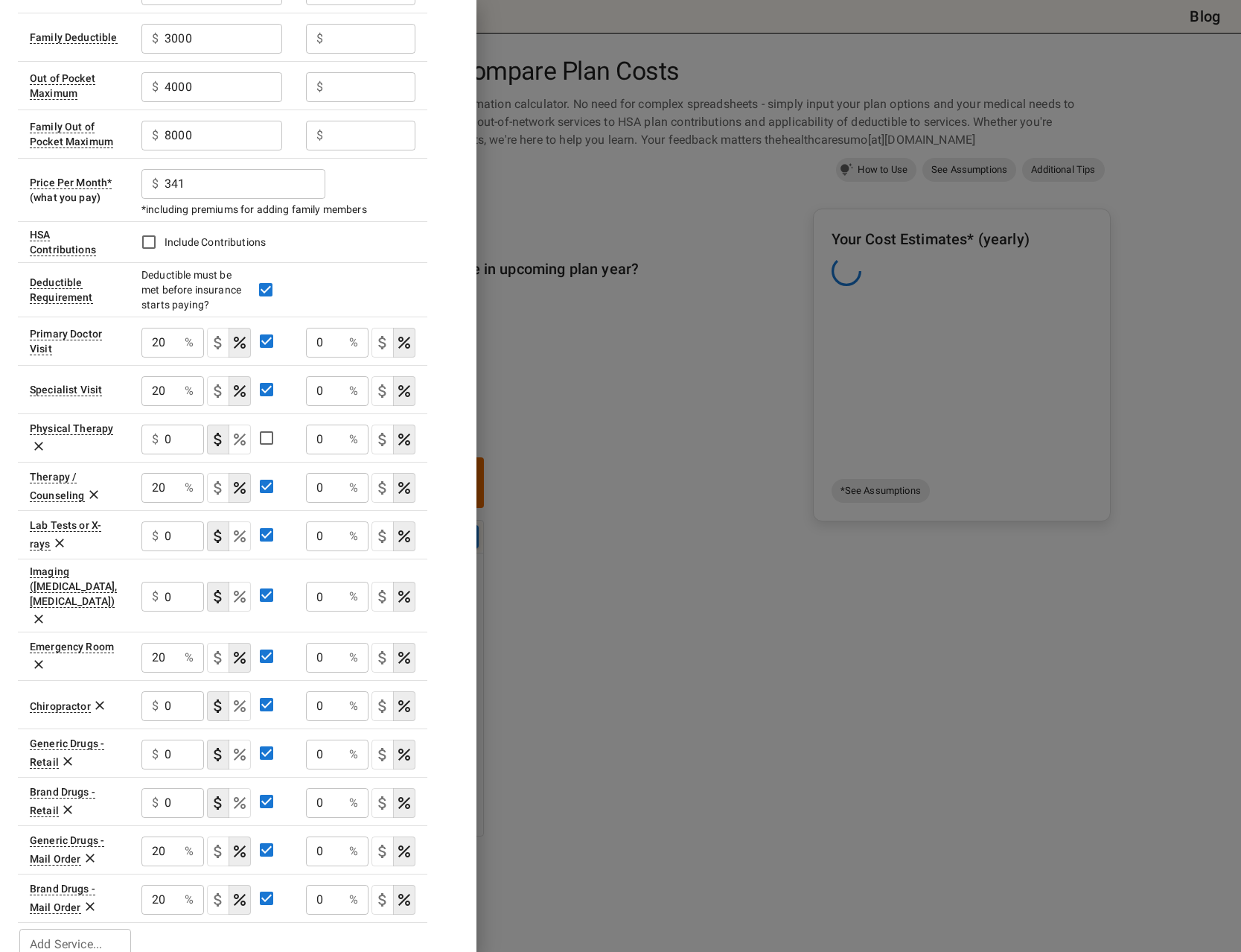
scroll to position [186, 0]
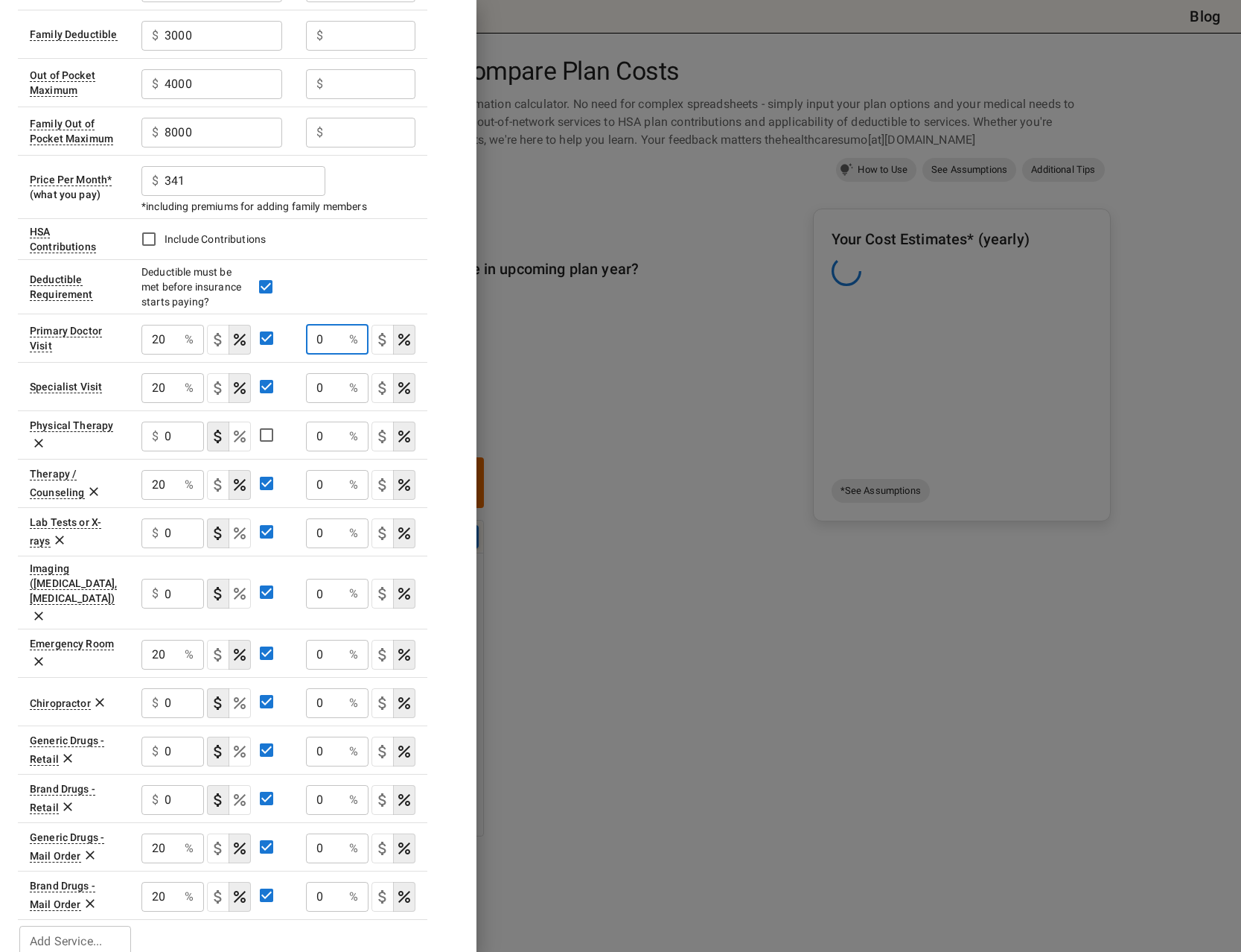
drag, startPoint x: 319, startPoint y: 336, endPoint x: 322, endPoint y: 343, distance: 7.6
click at [322, 343] on input "0" at bounding box center [325, 339] width 37 height 30
type input "50"
click at [325, 396] on input "0" at bounding box center [325, 388] width 37 height 30
type input "50"
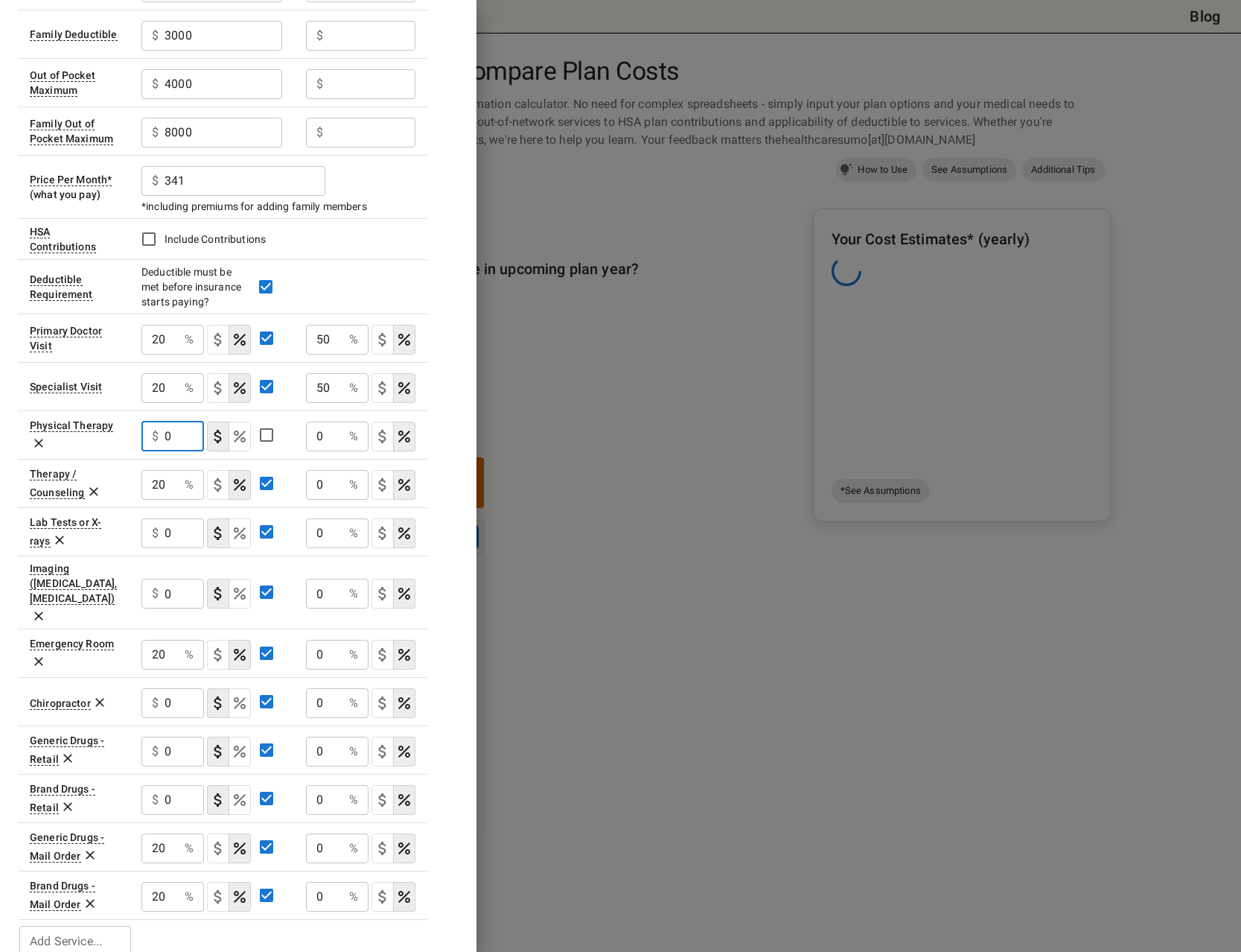
drag, startPoint x: 180, startPoint y: 441, endPoint x: 90, endPoint y: 451, distance: 90.6
click at [164, 451] on input "0" at bounding box center [184, 436] width 39 height 30
click at [237, 438] on icon "Select if this service charges coinsurance, a percentage of the medical expense…" at bounding box center [239, 436] width 12 height 12
click at [141, 442] on input "50" at bounding box center [160, 436] width 37 height 30
type input "20"
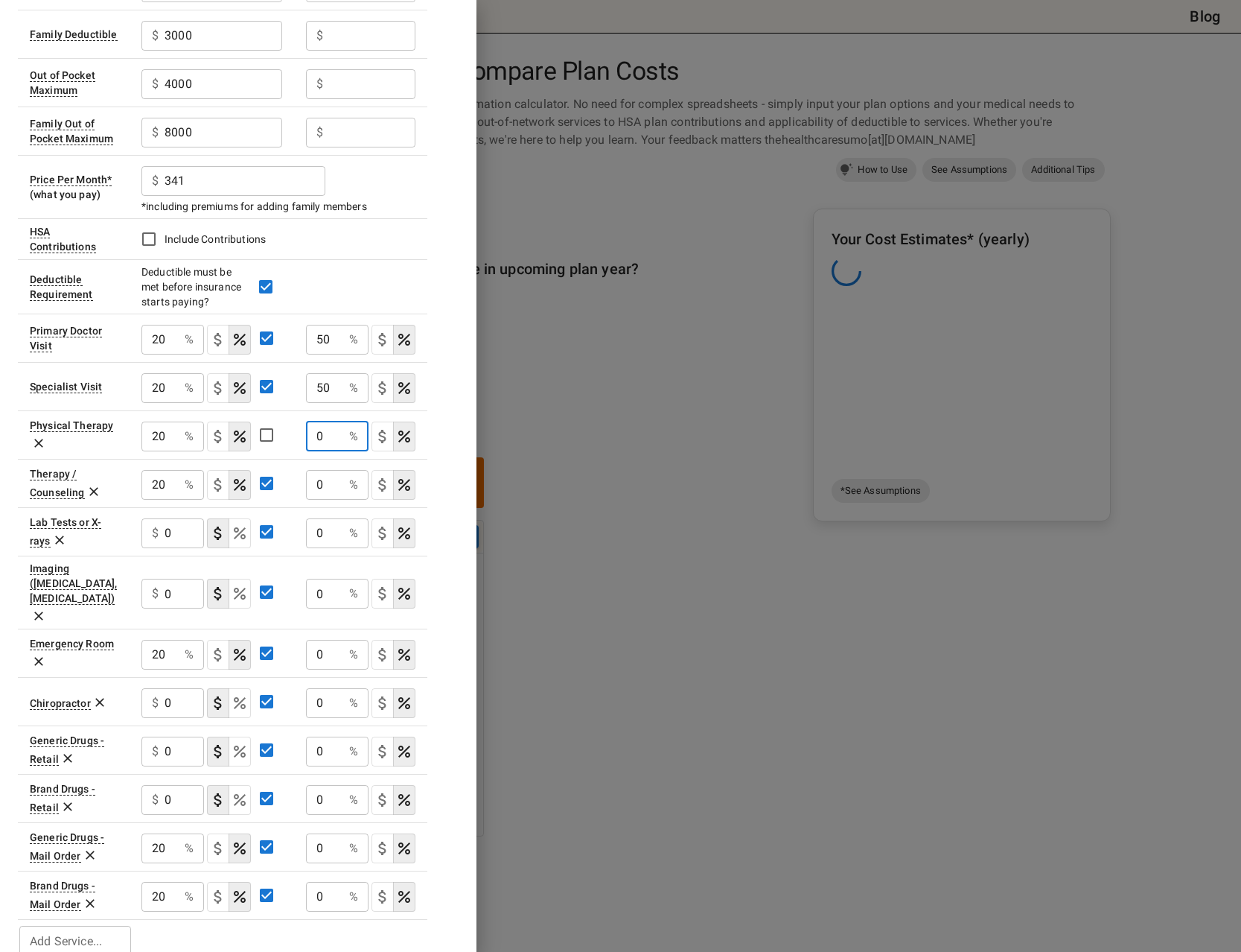
drag, startPoint x: 335, startPoint y: 437, endPoint x: 292, endPoint y: 440, distance: 43.1
click at [306, 439] on input "0" at bounding box center [325, 436] width 37 height 30
type input "50"
drag, startPoint x: 325, startPoint y: 491, endPoint x: 322, endPoint y: 507, distance: 16.3
click at [306, 491] on input "0" at bounding box center [325, 484] width 37 height 30
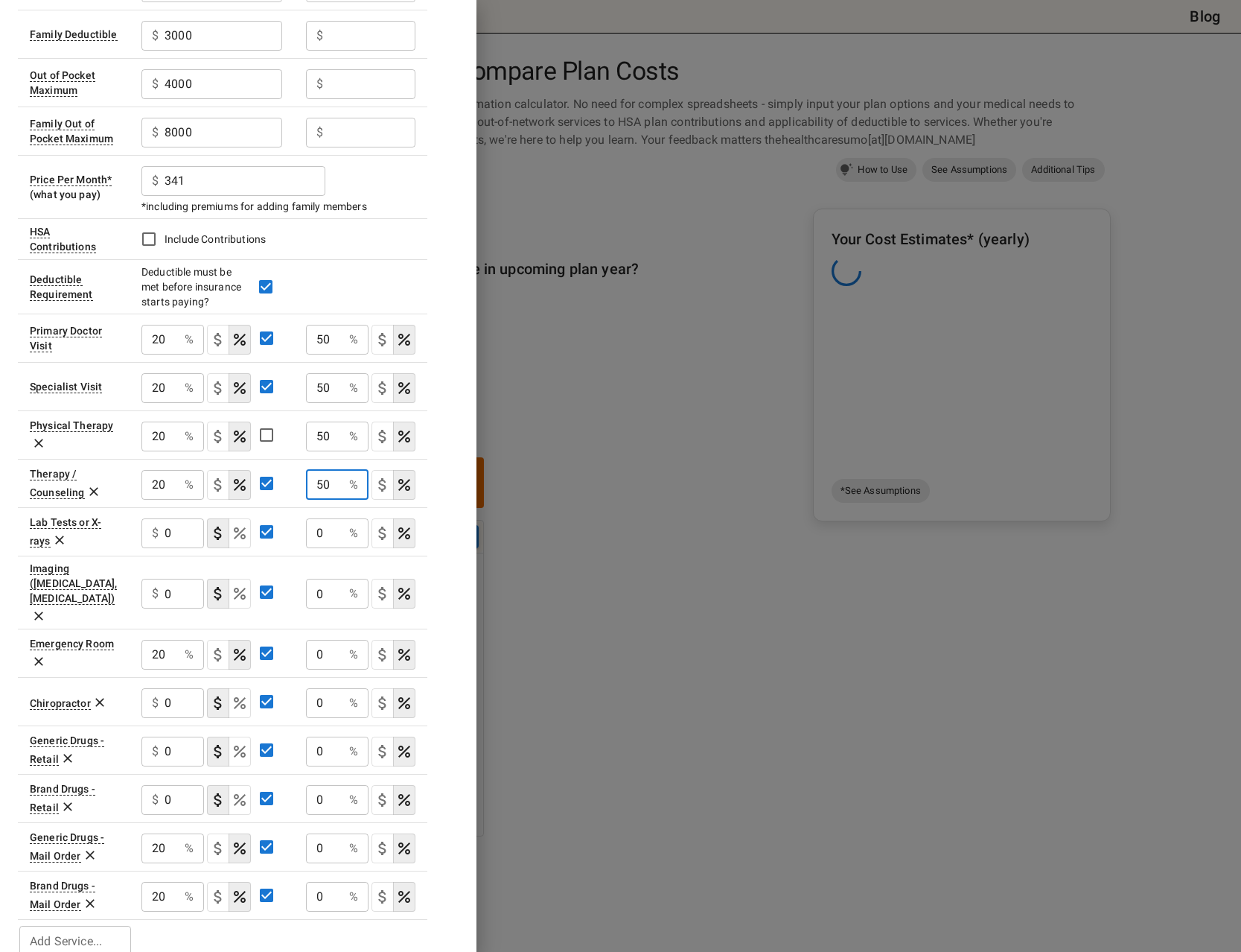
type input "50"
drag, startPoint x: 170, startPoint y: 538, endPoint x: 153, endPoint y: 538, distance: 17.0
click at [153, 538] on div "$ 0 ​" at bounding box center [172, 533] width 62 height 30
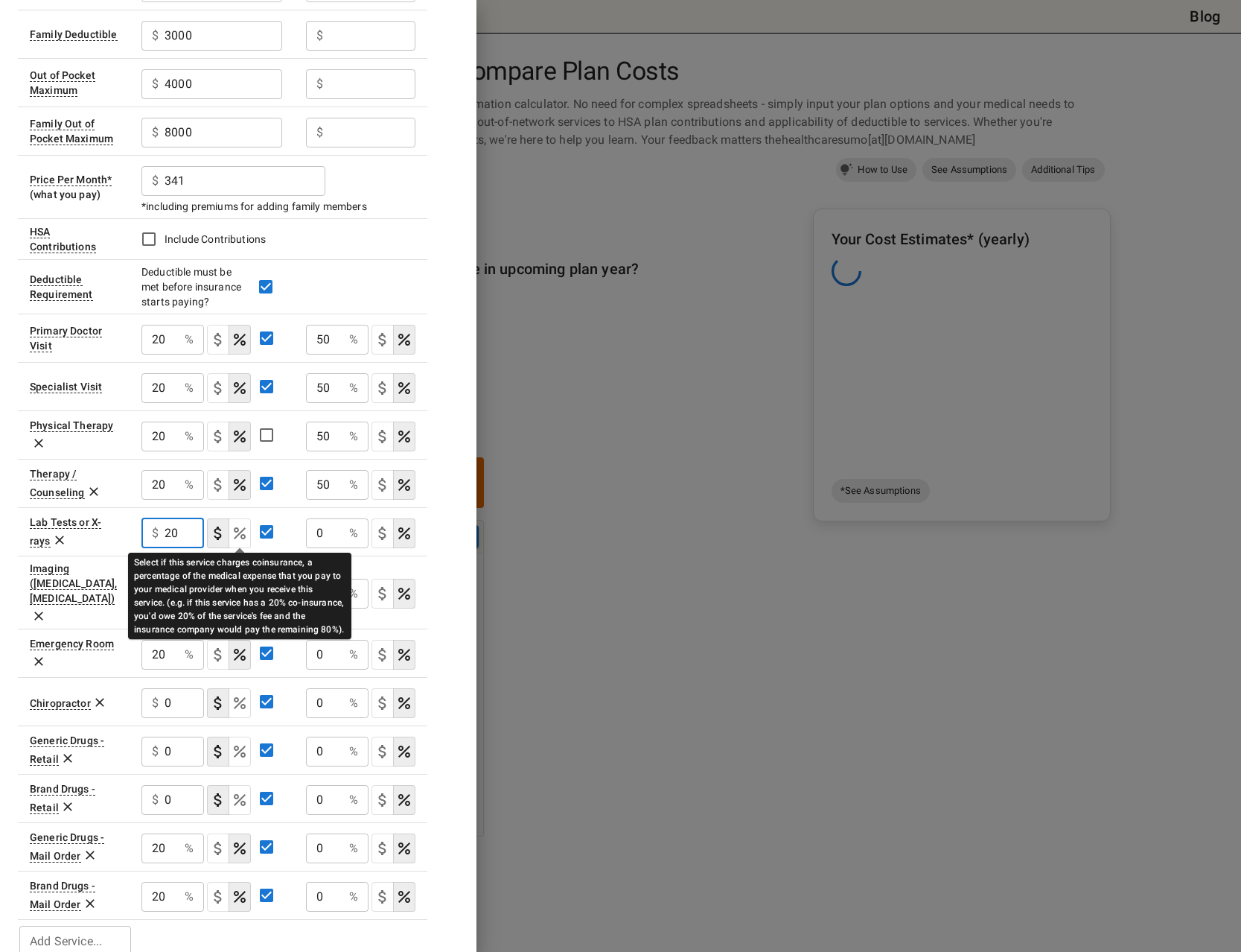
type input "20"
click at [242, 537] on icon "Select if this service charges coinsurance, a percentage of the medical expense…" at bounding box center [239, 532] width 12 height 12
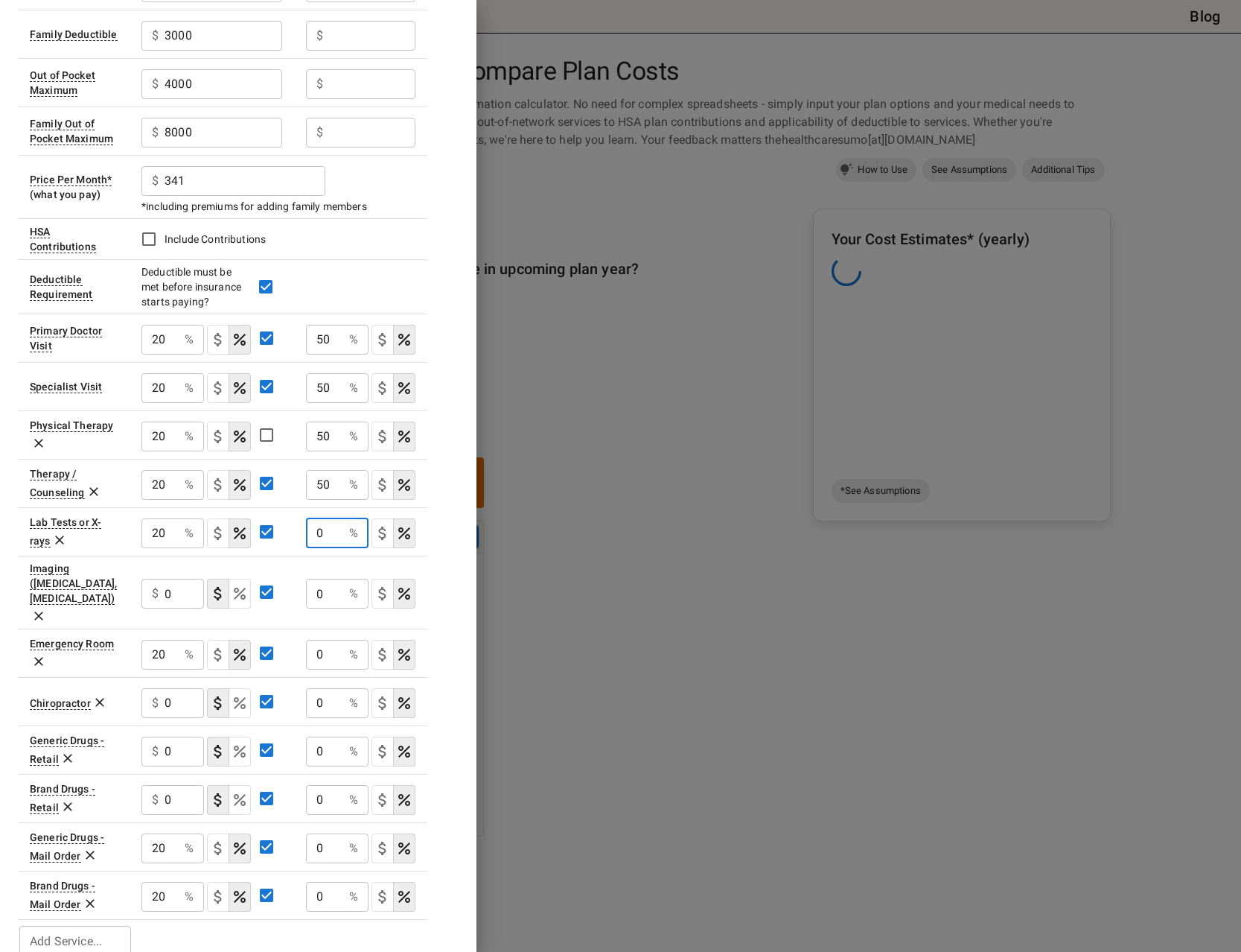
drag, startPoint x: 339, startPoint y: 528, endPoint x: 261, endPoint y: 530, distance: 78.0
click at [306, 530] on input "0" at bounding box center [325, 533] width 37 height 30
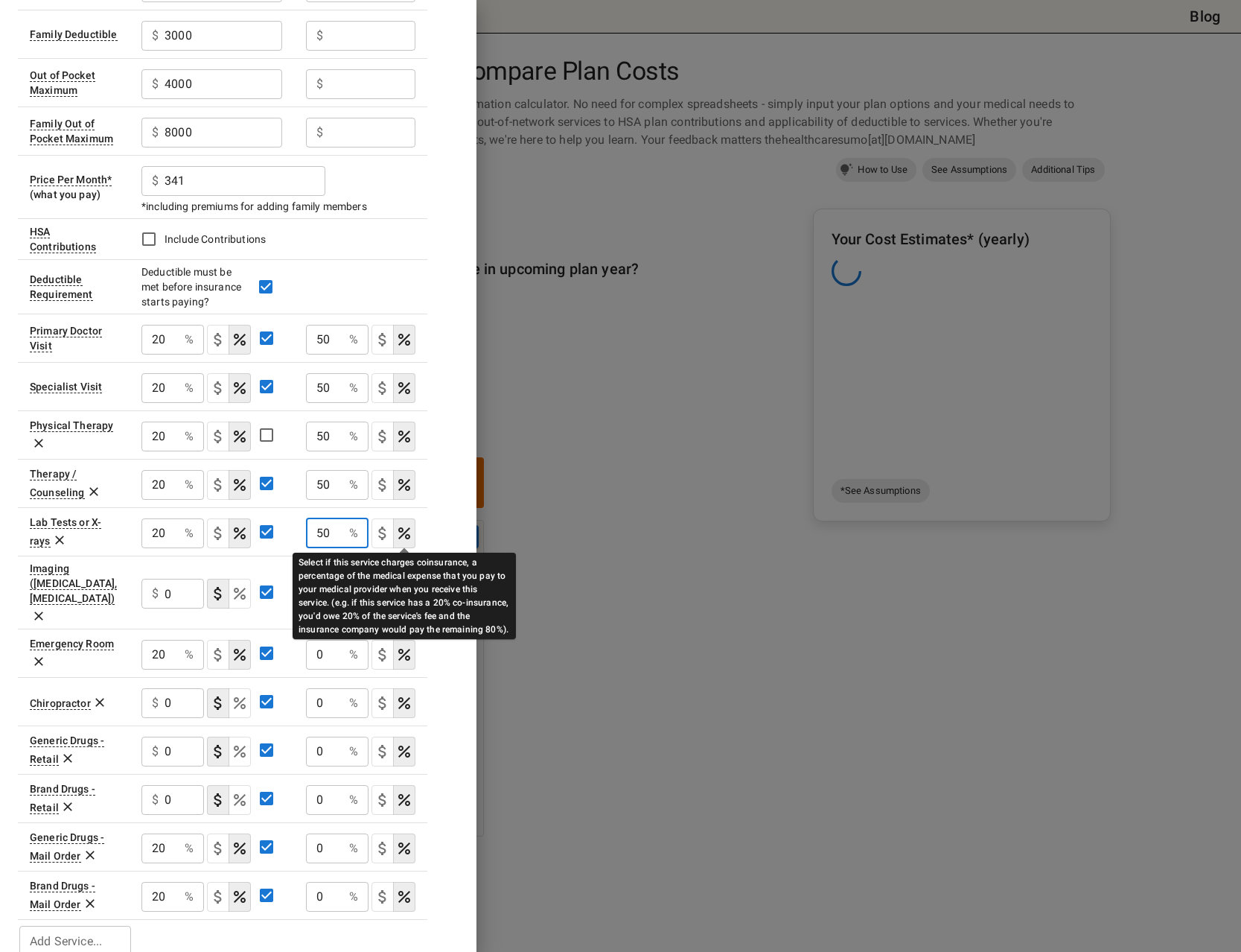
type input "50"
click at [400, 534] on icon "Select if this service charges coinsurance, a percentage of the medical expense…" at bounding box center [404, 532] width 18 height 18
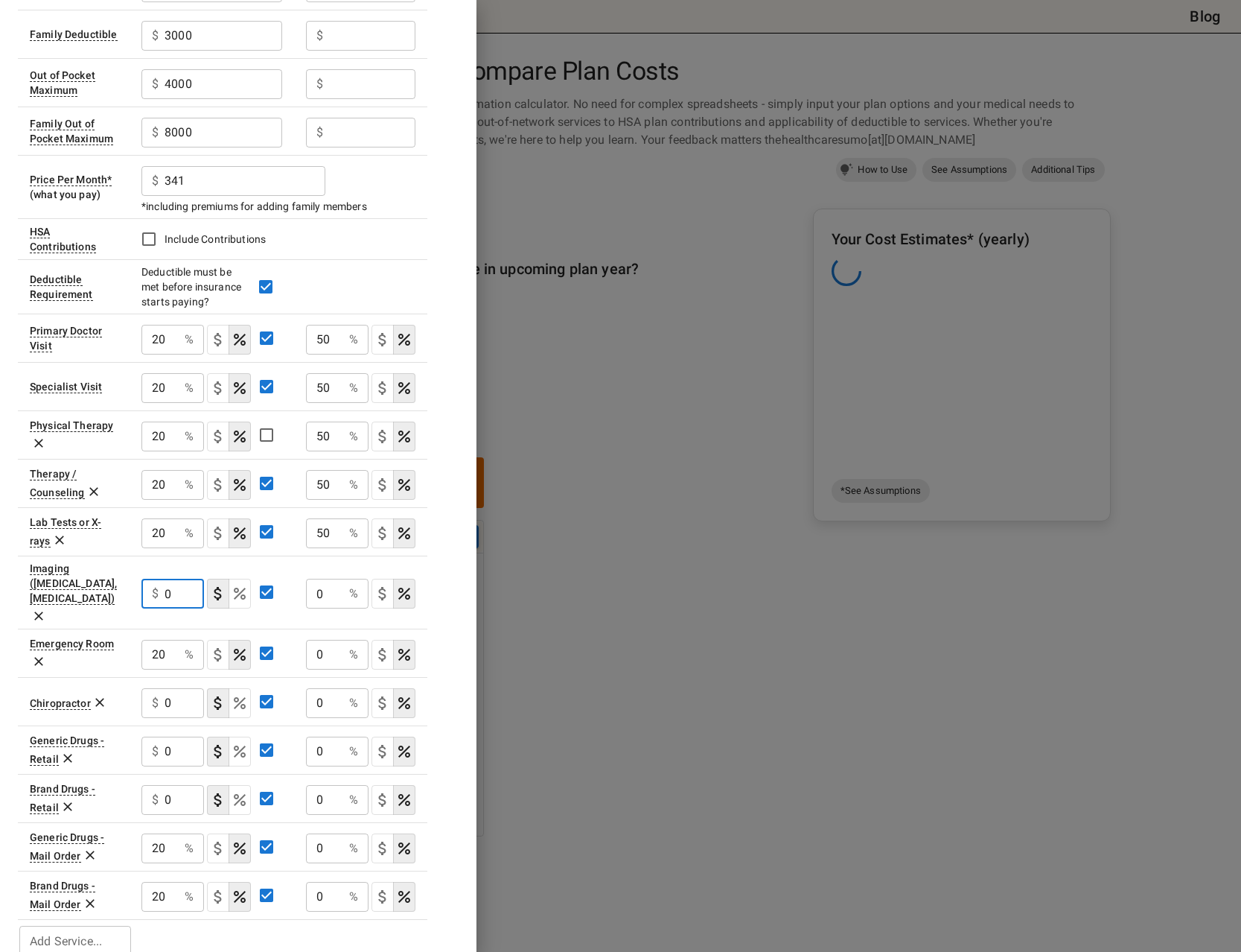
drag, startPoint x: 191, startPoint y: 579, endPoint x: 150, endPoint y: 582, distance: 41.1
click at [164, 582] on input "0" at bounding box center [184, 593] width 39 height 30
type input "20"
click at [228, 584] on button "coinsurance" at bounding box center [239, 593] width 22 height 30
drag, startPoint x: 310, startPoint y: 582, endPoint x: 287, endPoint y: 582, distance: 23.0
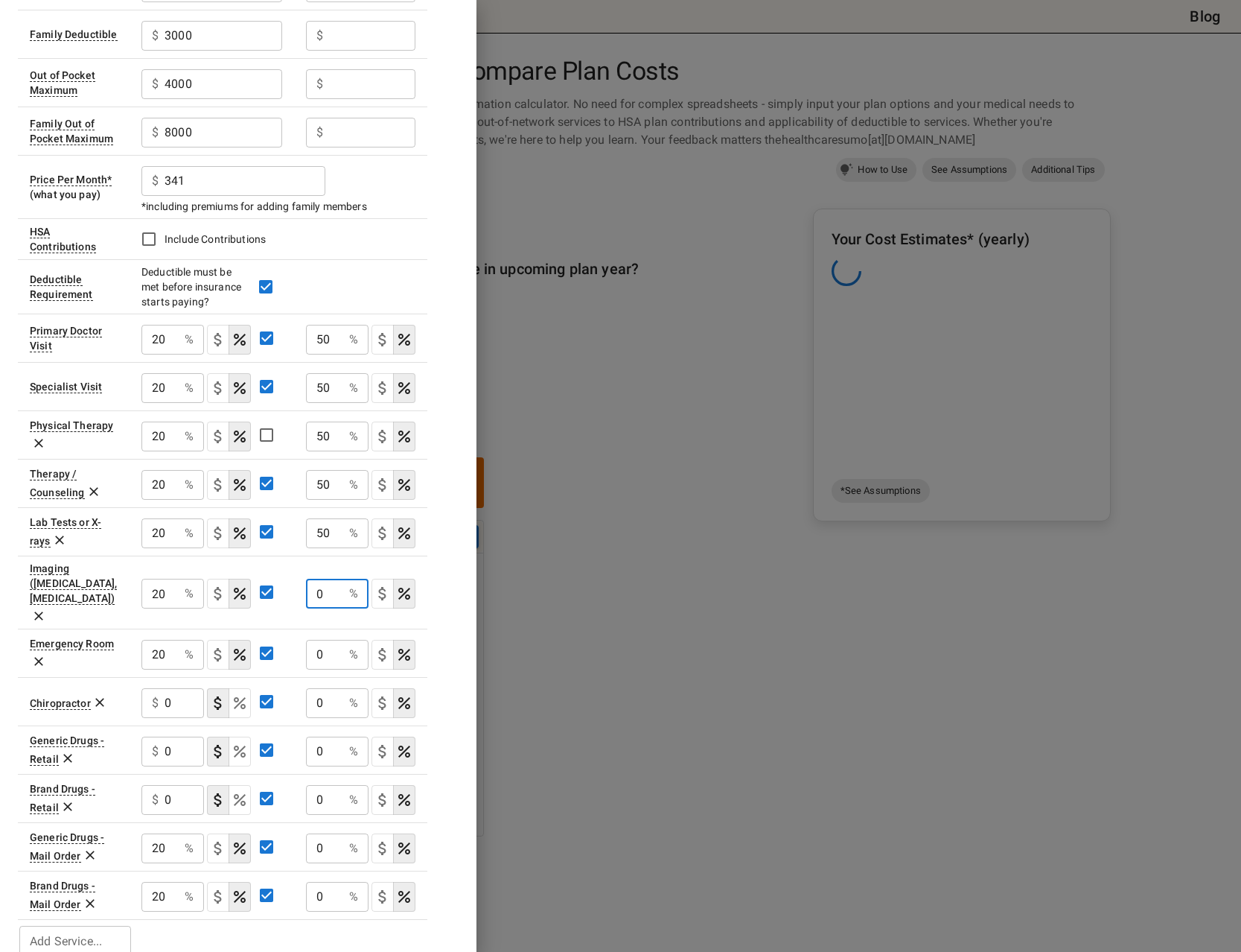
click at [306, 582] on input "0" at bounding box center [325, 593] width 37 height 30
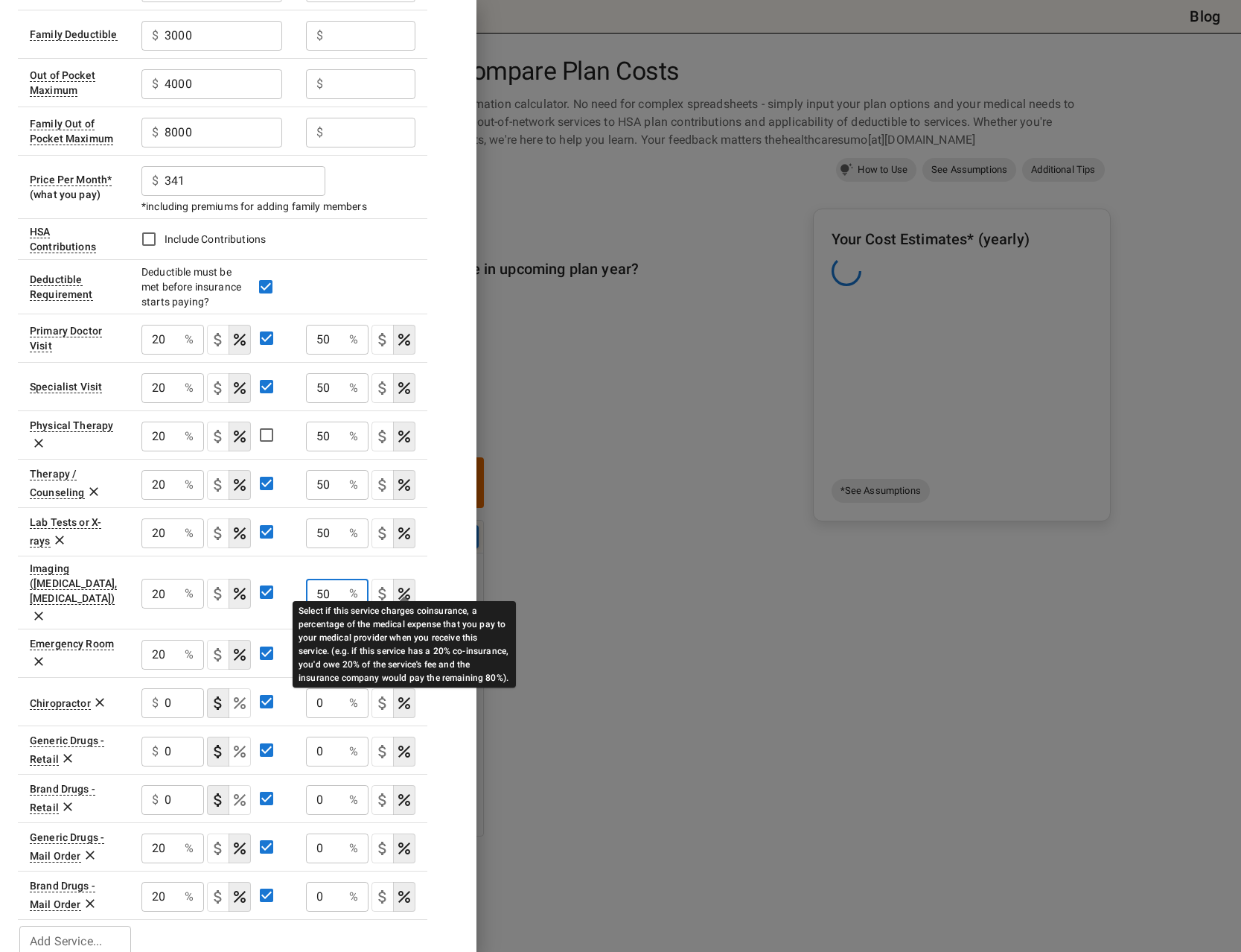
type input "50"
click at [407, 585] on icon "Select if this service charges coinsurance, a percentage of the medical expense…" at bounding box center [404, 593] width 18 height 18
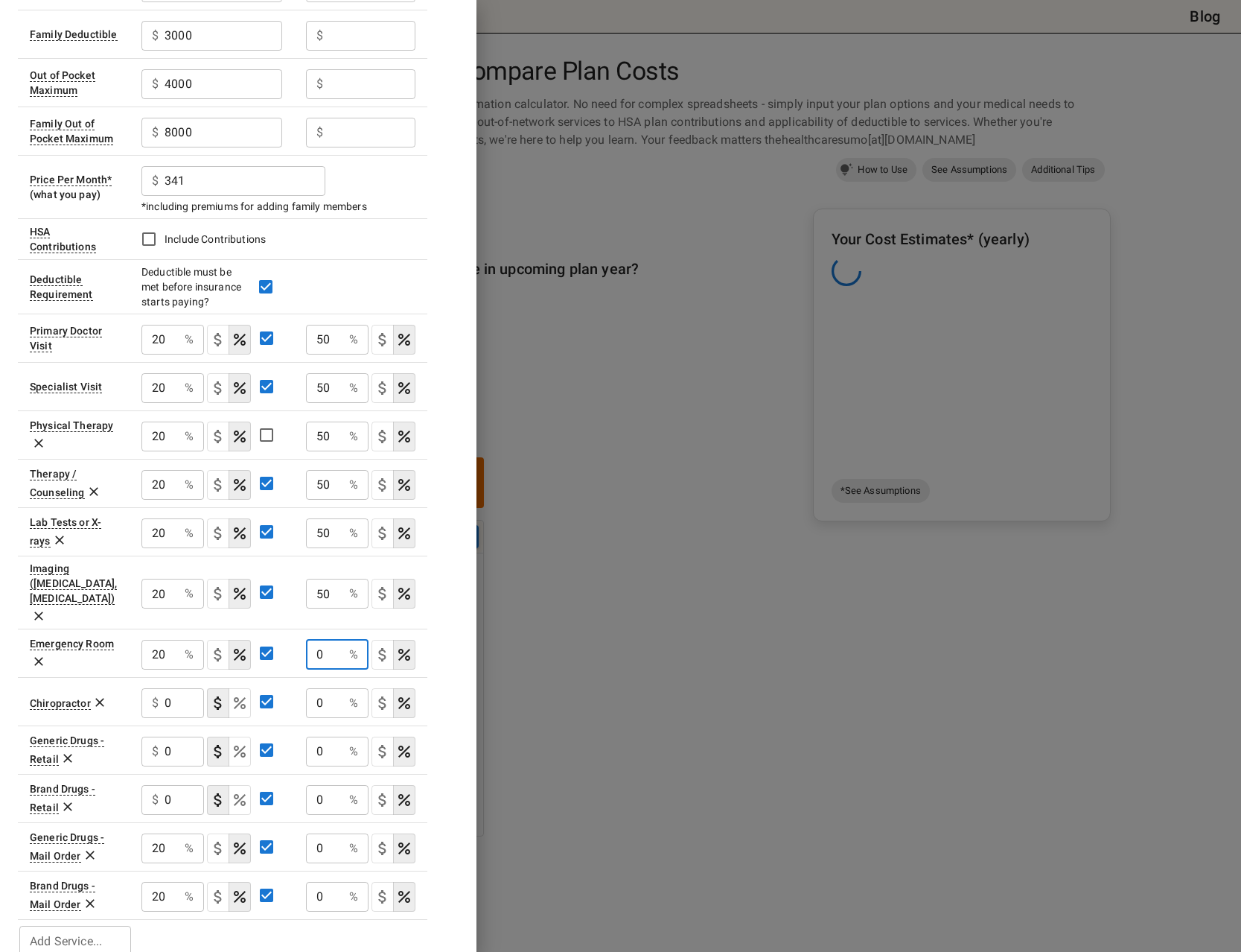
drag, startPoint x: 322, startPoint y: 633, endPoint x: 273, endPoint y: 636, distance: 49.1
click at [306, 640] on input "0" at bounding box center [325, 654] width 37 height 30
type input "50"
click at [102, 695] on icon at bounding box center [99, 702] width 15 height 15
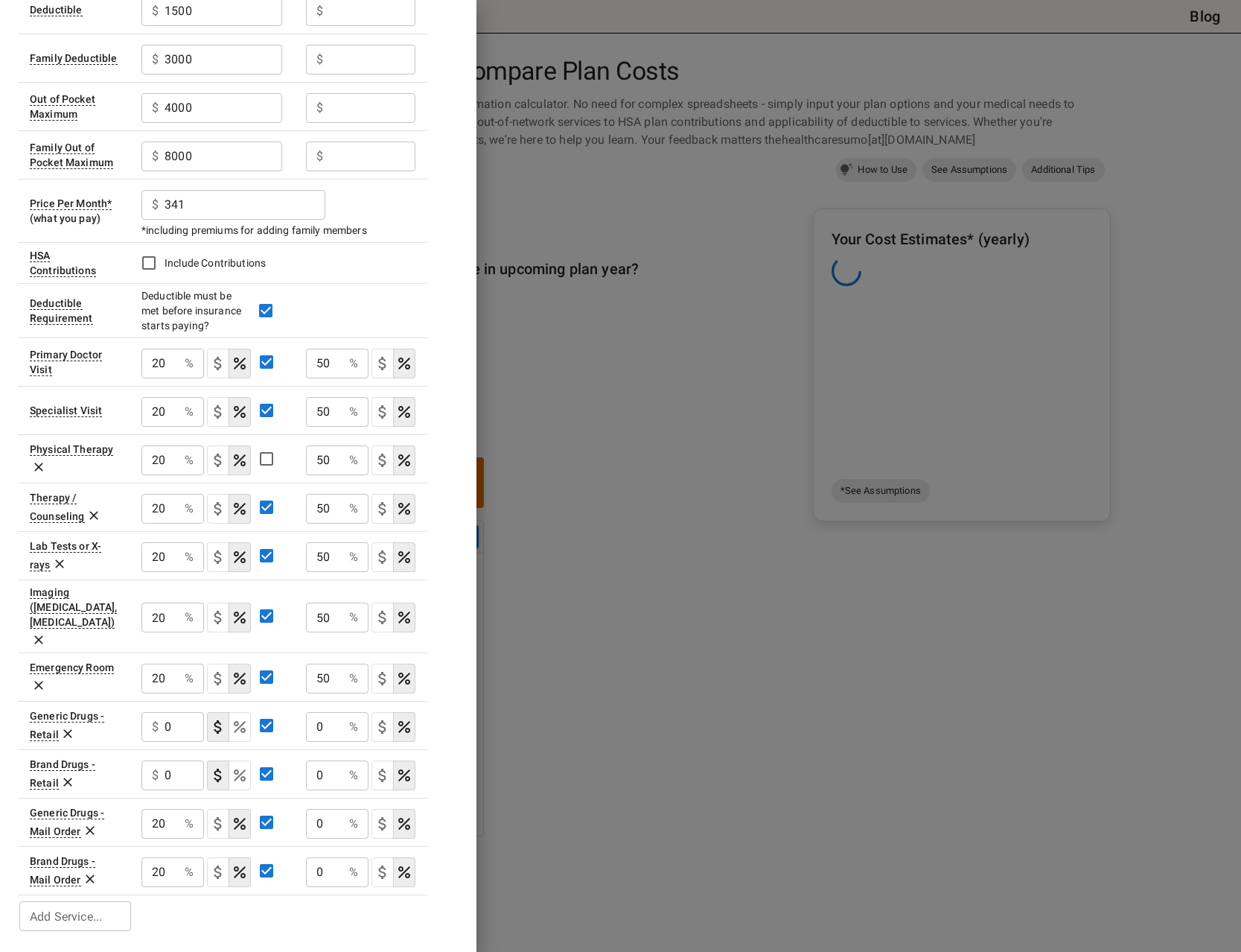
scroll to position [138, 0]
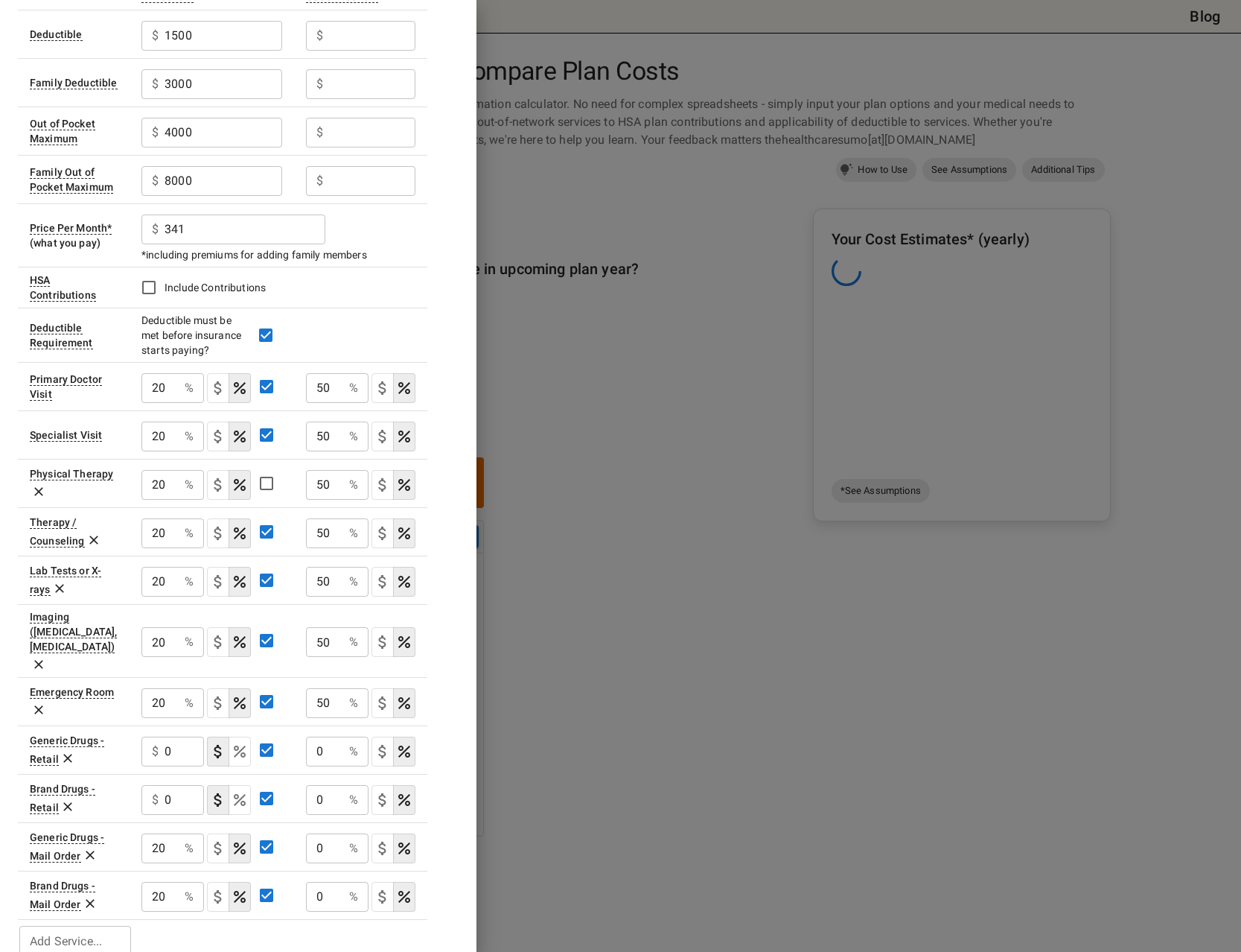
click at [65, 755] on icon at bounding box center [68, 759] width 9 height 9
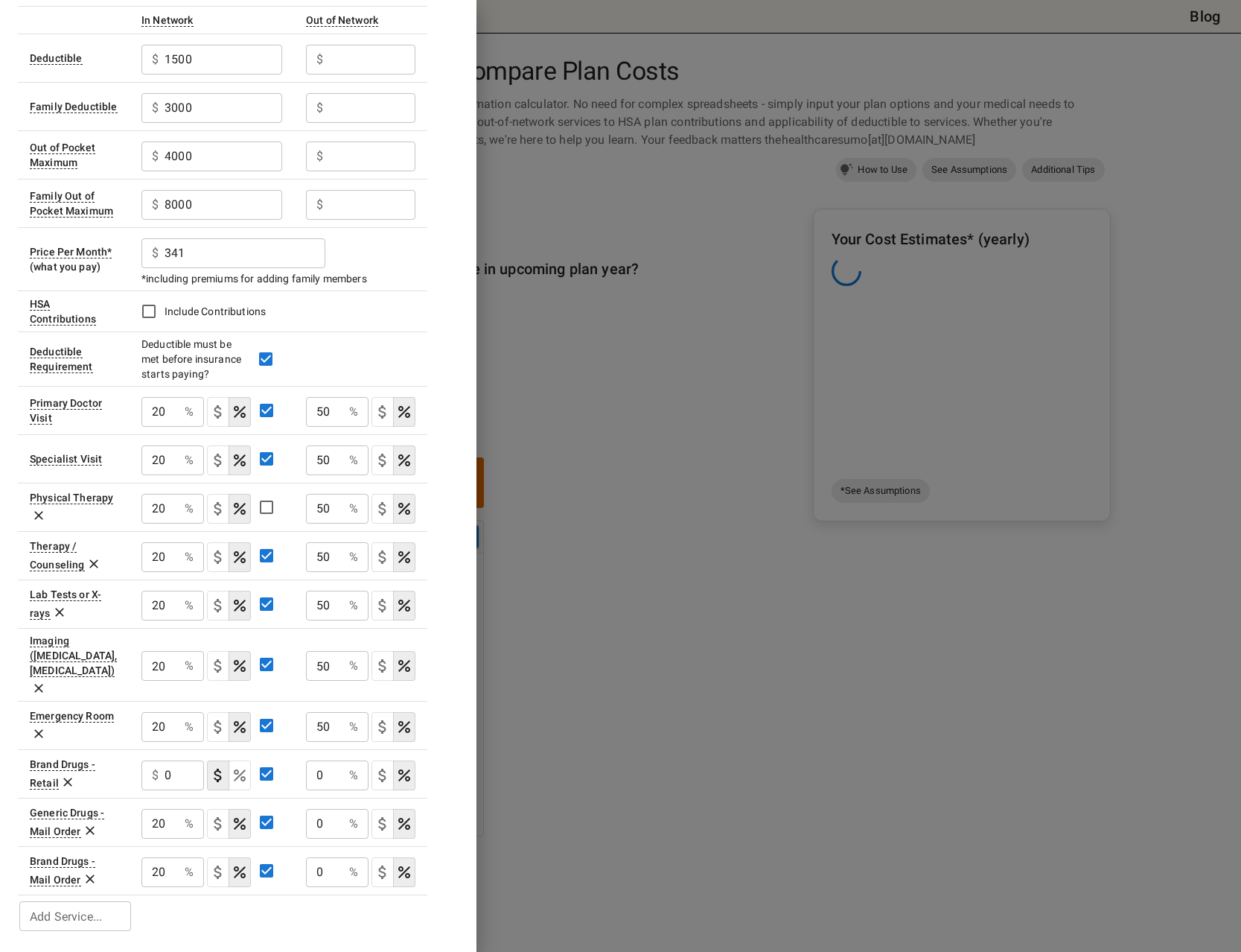
scroll to position [89, 0]
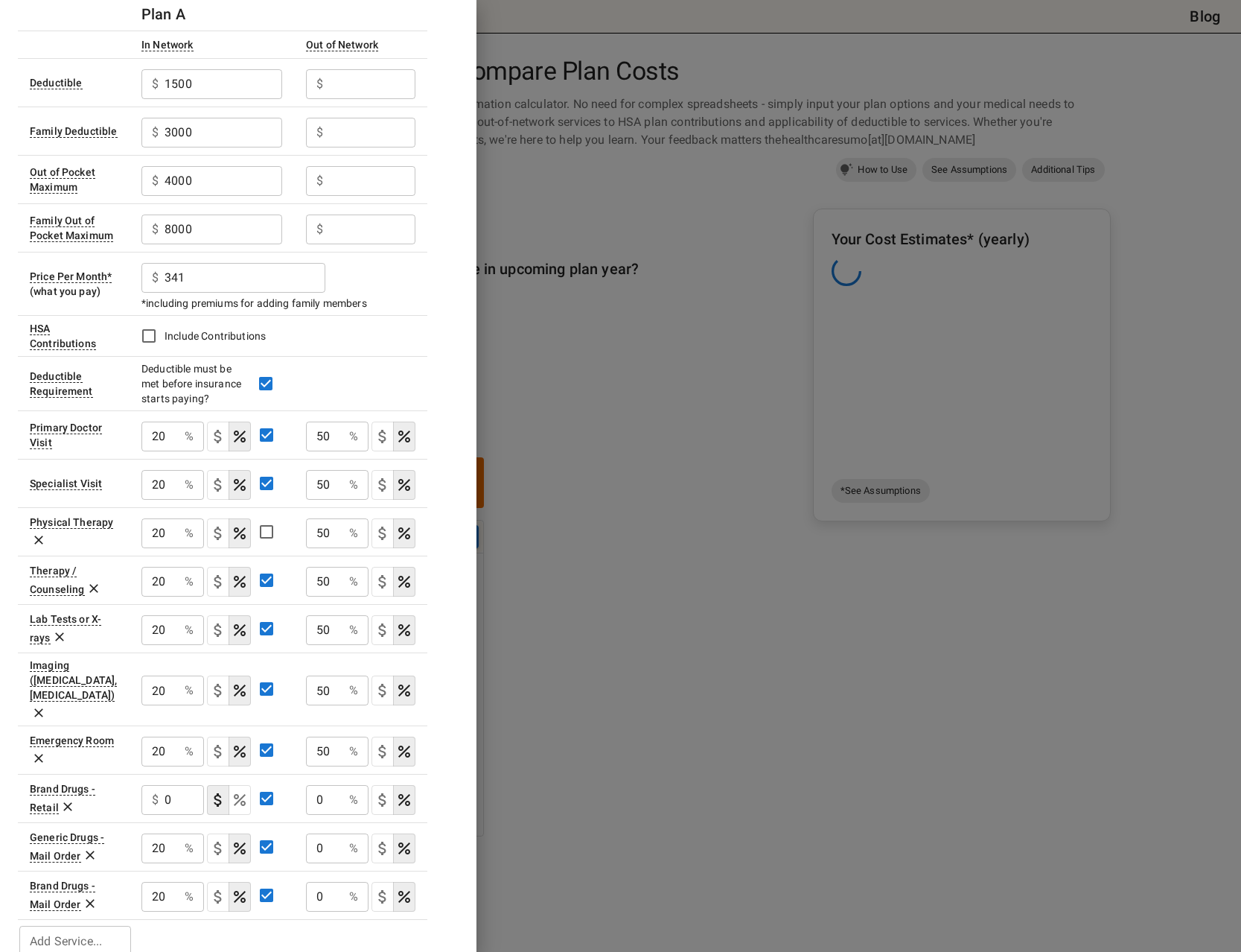
click at [70, 799] on icon at bounding box center [67, 806] width 15 height 15
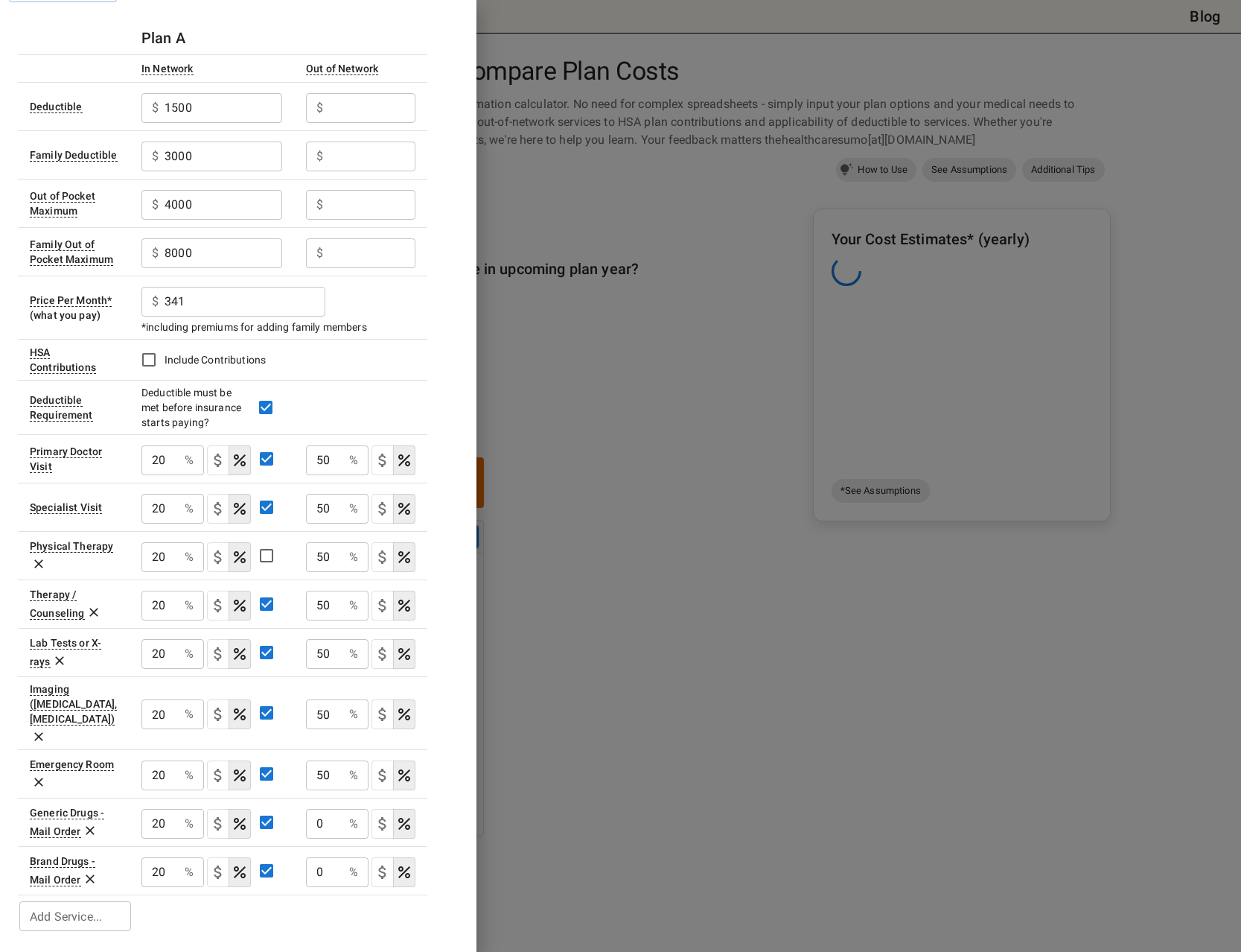
scroll to position [41, 0]
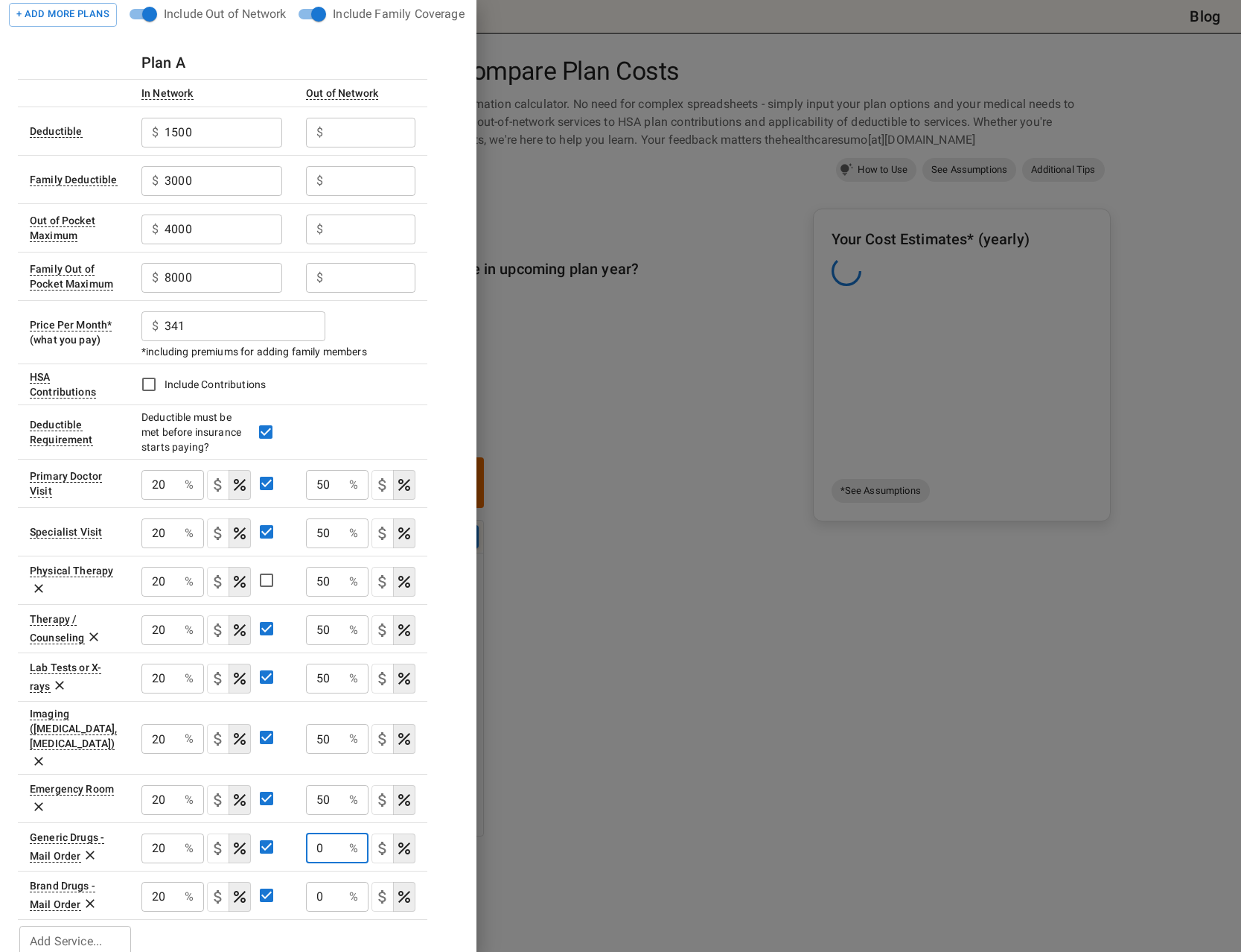
drag, startPoint x: 333, startPoint y: 822, endPoint x: 264, endPoint y: 830, distance: 69.5
click at [306, 833] on input "0" at bounding box center [325, 848] width 37 height 30
type input "50"
drag, startPoint x: 332, startPoint y: 871, endPoint x: 303, endPoint y: 866, distance: 29.4
click at [306, 882] on input "0" at bounding box center [325, 896] width 37 height 30
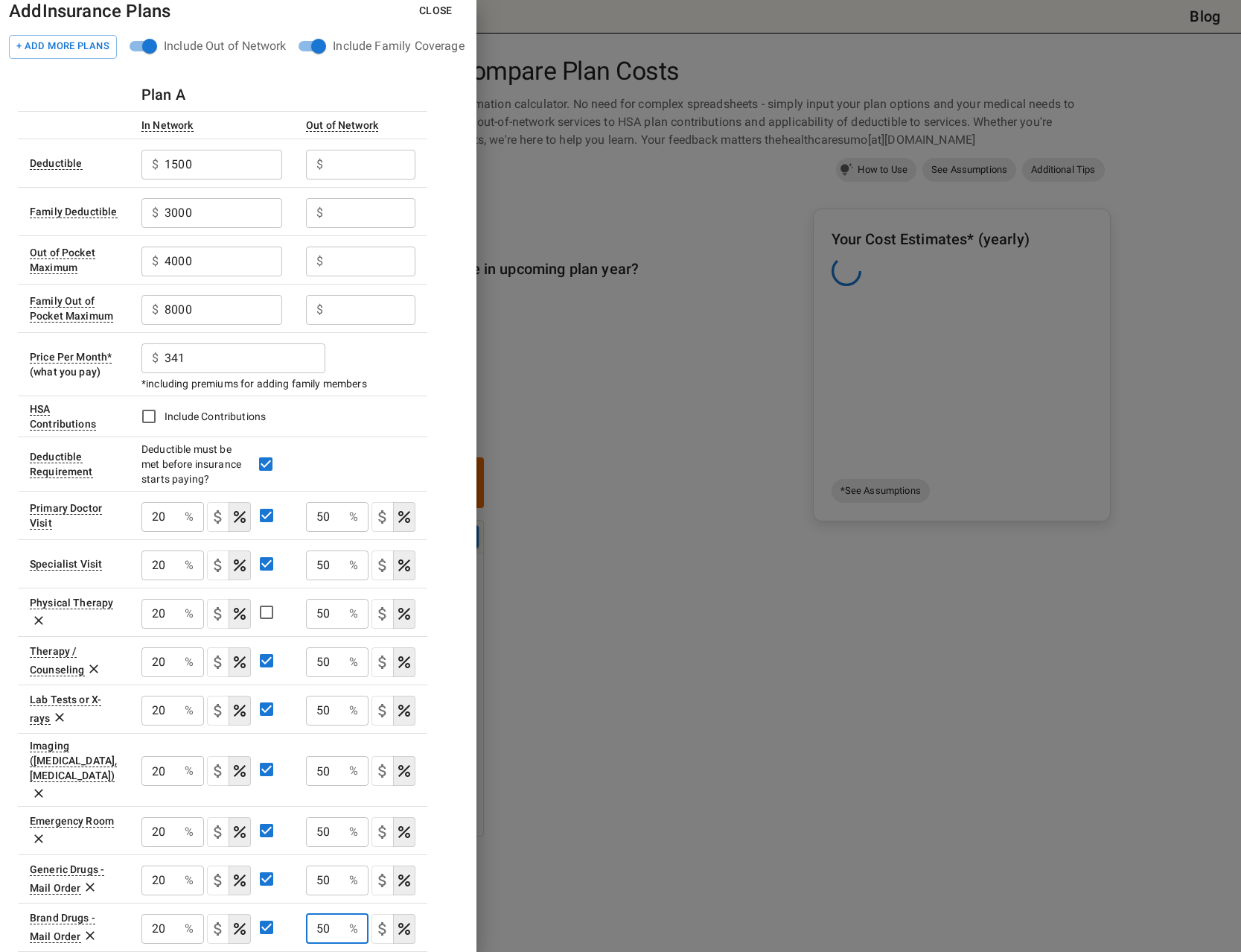
scroll to position [0, 0]
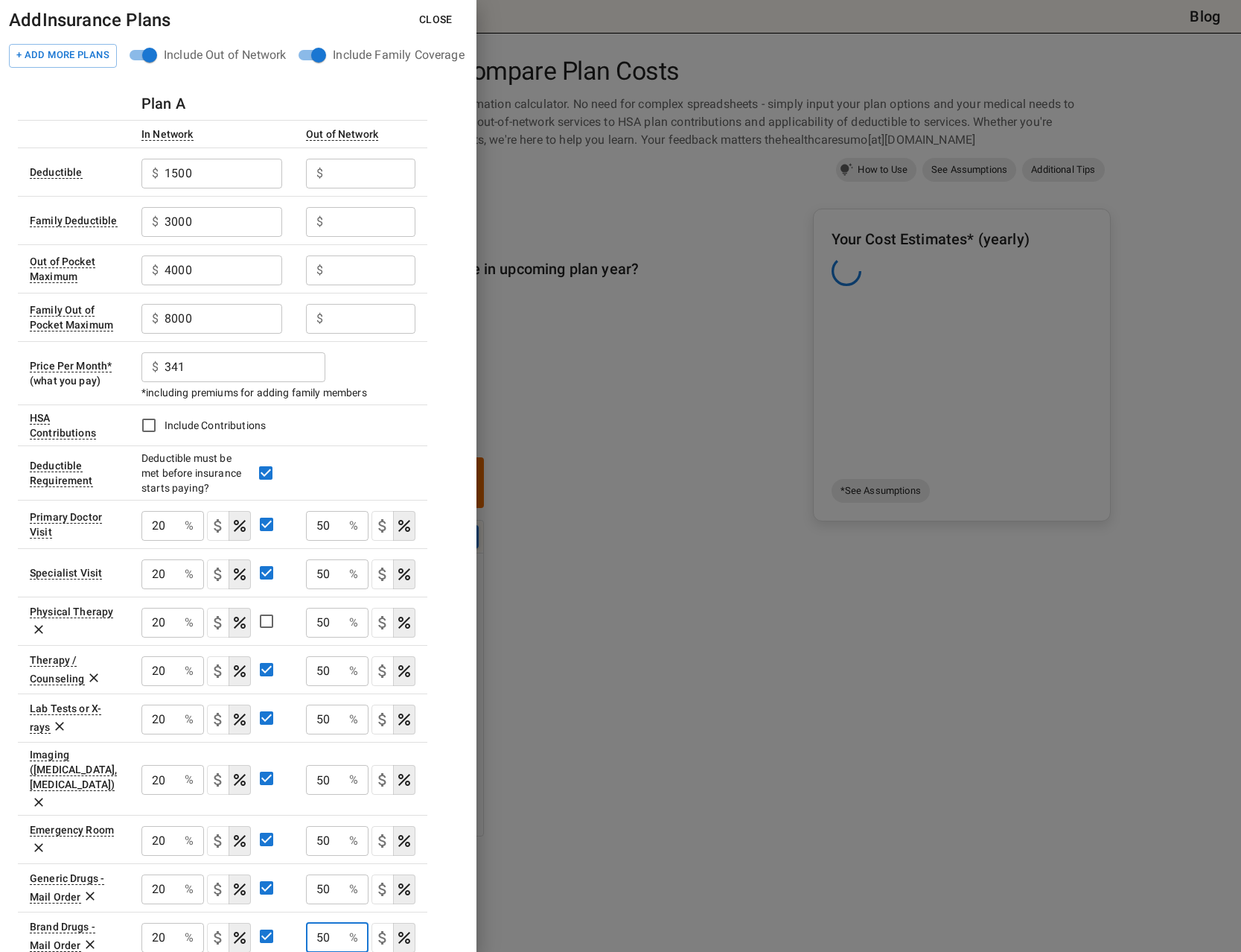
type input "50"
click at [445, 19] on button "Close" at bounding box center [436, 20] width 57 height 28
